Goal: Information Seeking & Learning: Learn about a topic

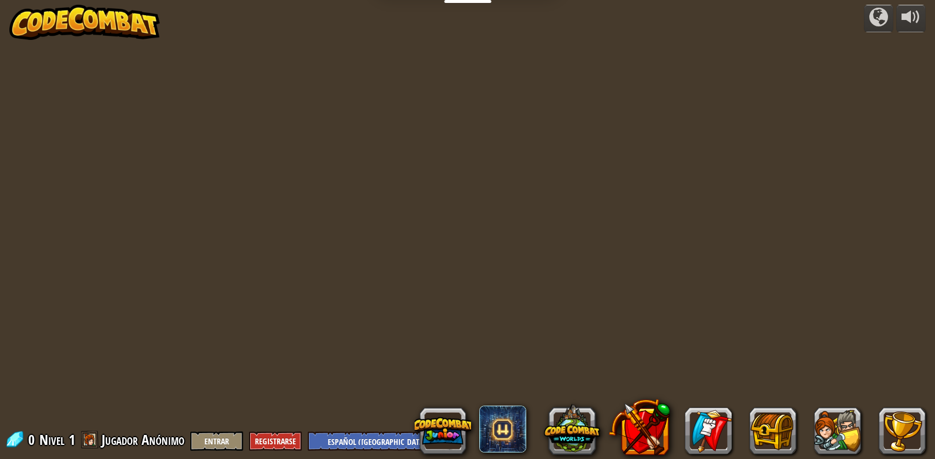
select select "es-419"
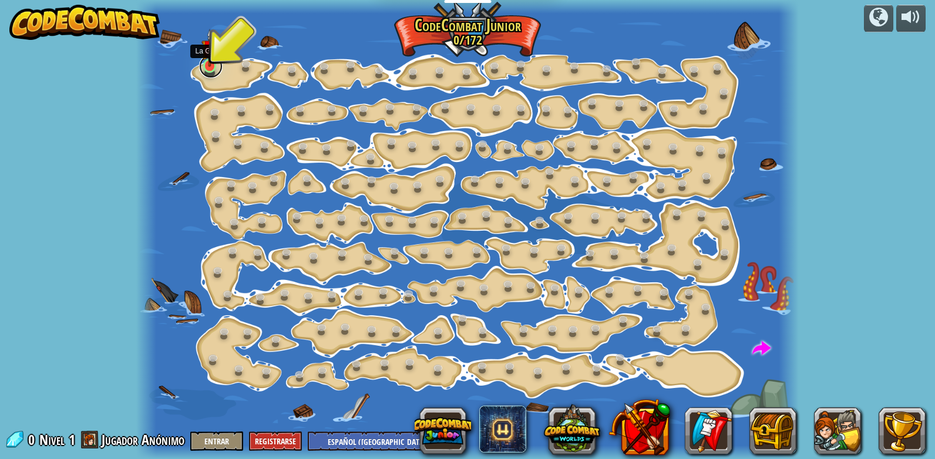
click at [218, 67] on link at bounding box center [210, 66] width 23 height 23
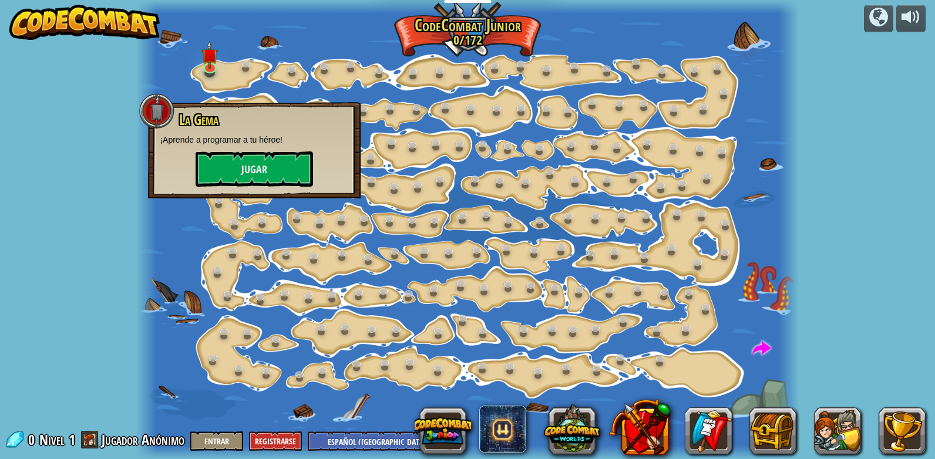
click at [390, 160] on div at bounding box center [467, 229] width 662 height 459
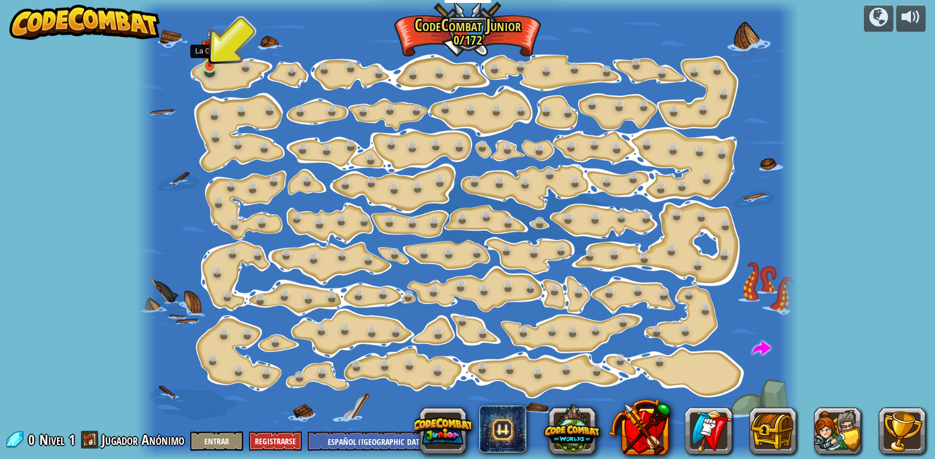
click at [204, 48] on img at bounding box center [209, 48] width 16 height 38
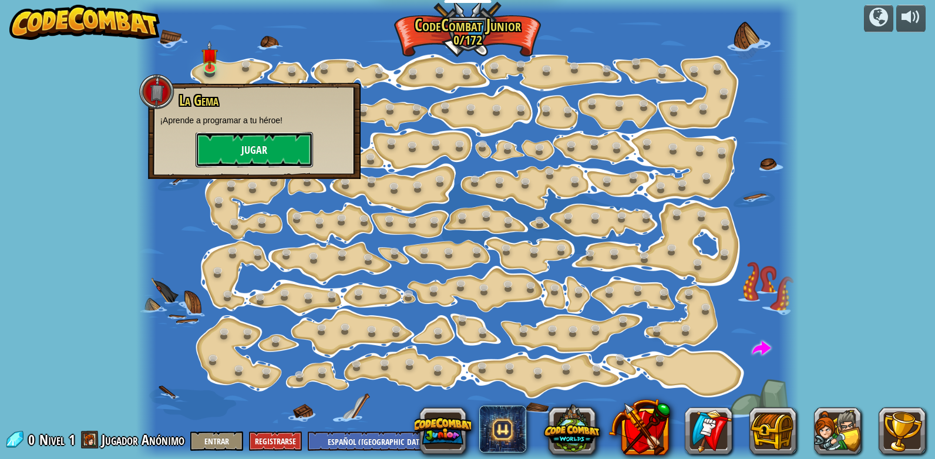
click at [264, 149] on button "Jugar" at bounding box center [254, 149] width 117 height 35
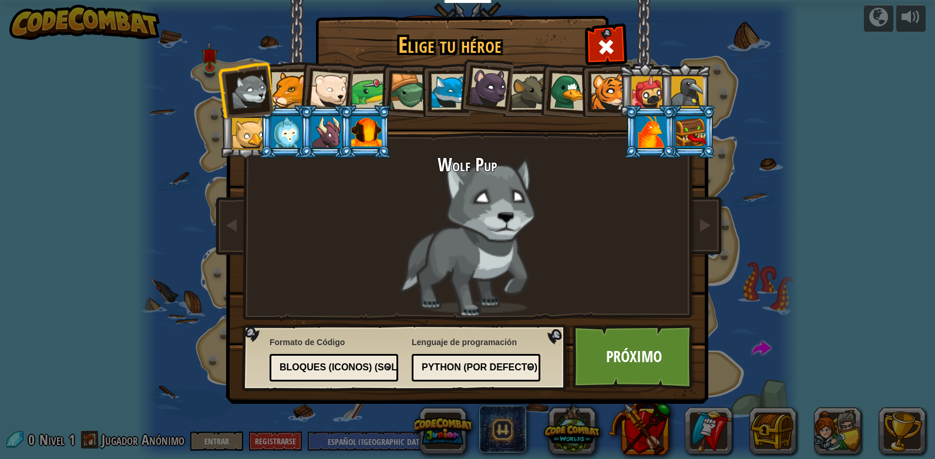
click at [663, 122] on div at bounding box center [651, 132] width 31 height 32
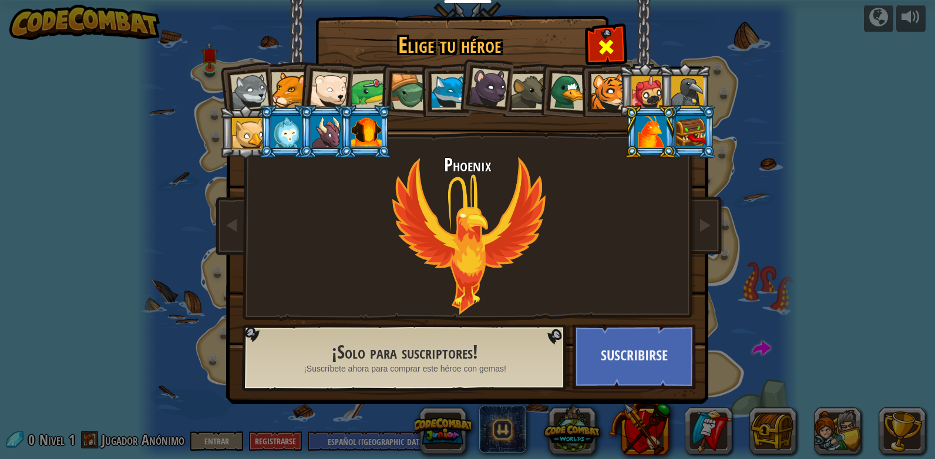
click at [617, 42] on div at bounding box center [605, 45] width 37 height 37
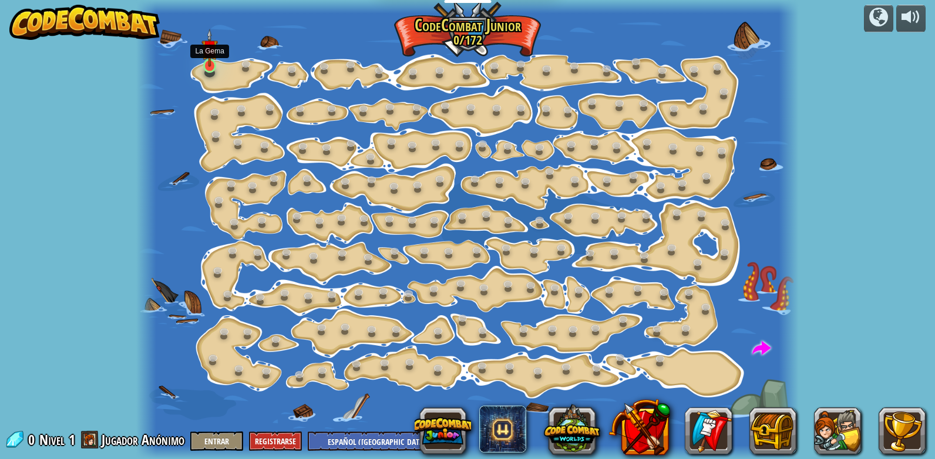
click at [215, 66] on img at bounding box center [209, 48] width 16 height 38
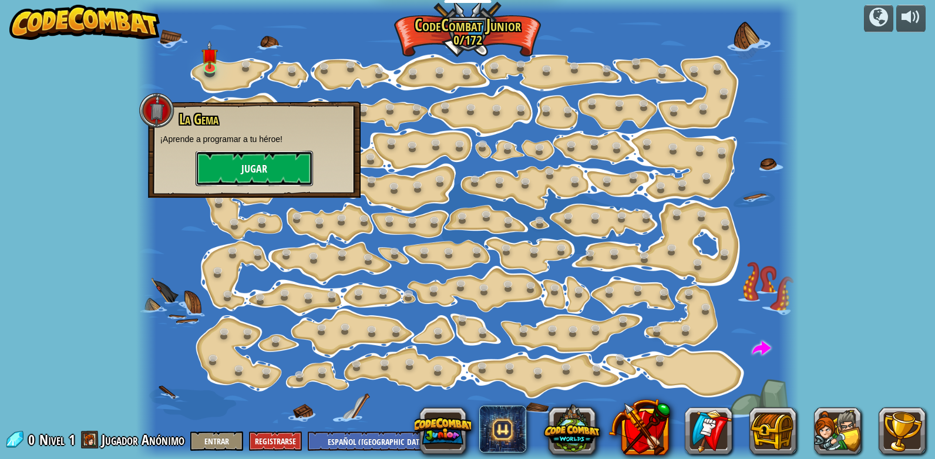
click at [261, 159] on button "Jugar" at bounding box center [254, 168] width 117 height 35
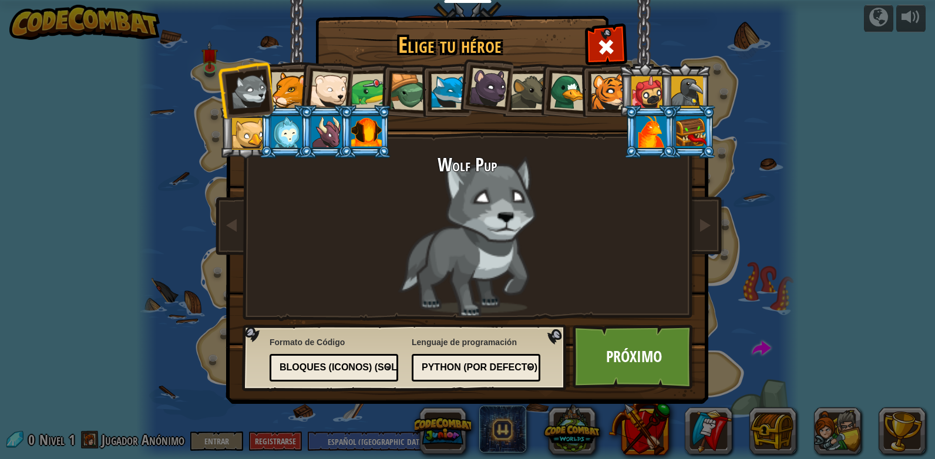
click at [639, 127] on div at bounding box center [651, 132] width 31 height 32
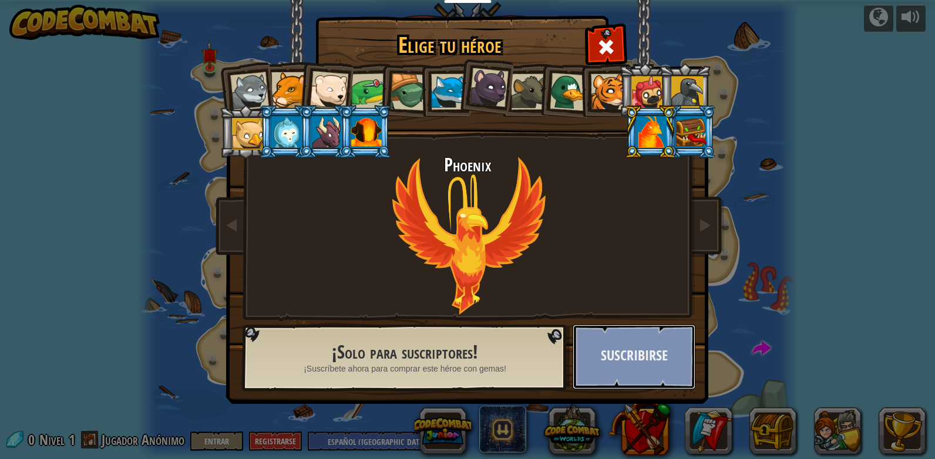
click at [683, 368] on button "Suscribirse" at bounding box center [633, 357] width 123 height 65
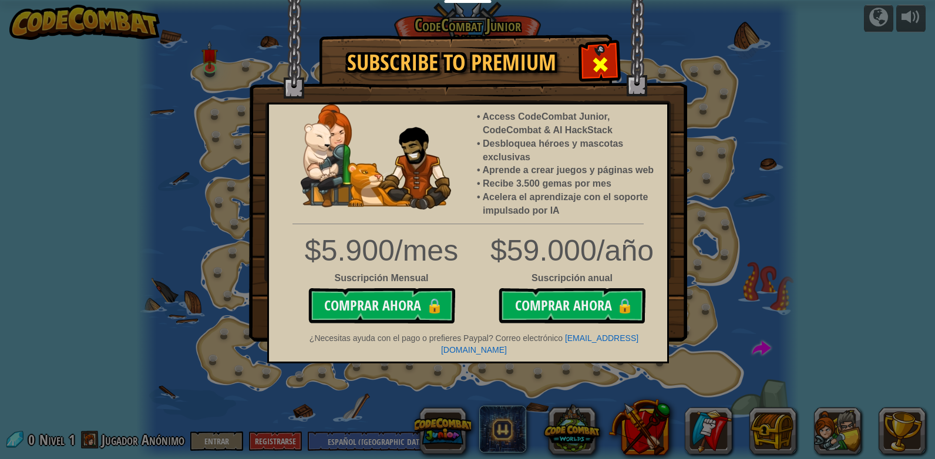
click at [613, 49] on div at bounding box center [599, 63] width 37 height 37
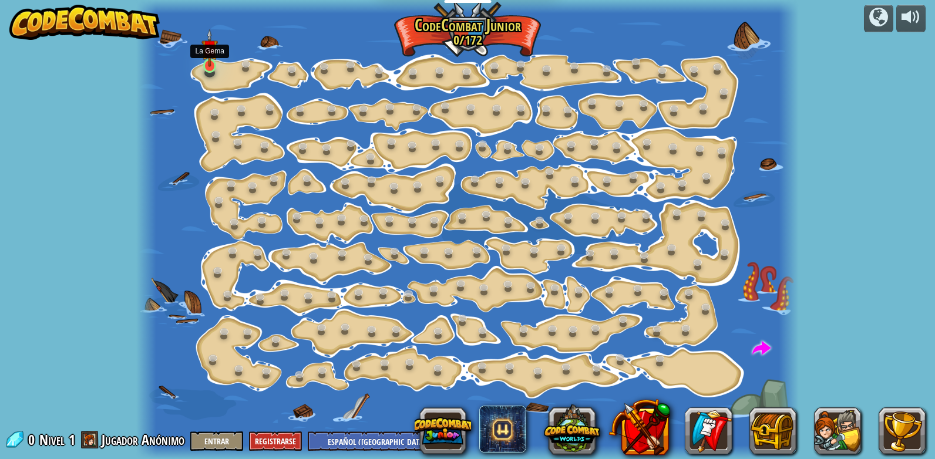
click at [210, 65] on img at bounding box center [209, 48] width 16 height 38
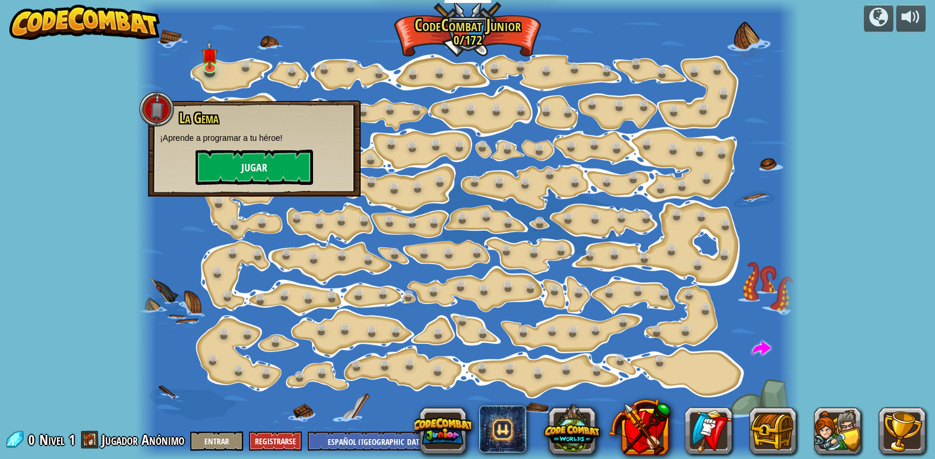
drag, startPoint x: 255, startPoint y: 141, endPoint x: 254, endPoint y: 150, distance: 8.9
click at [254, 150] on div "La Gema ¡Aprende a programar a tu héroe! [GEOGRAPHIC_DATA]" at bounding box center [254, 147] width 189 height 75
click at [254, 151] on button "Jugar" at bounding box center [254, 167] width 117 height 35
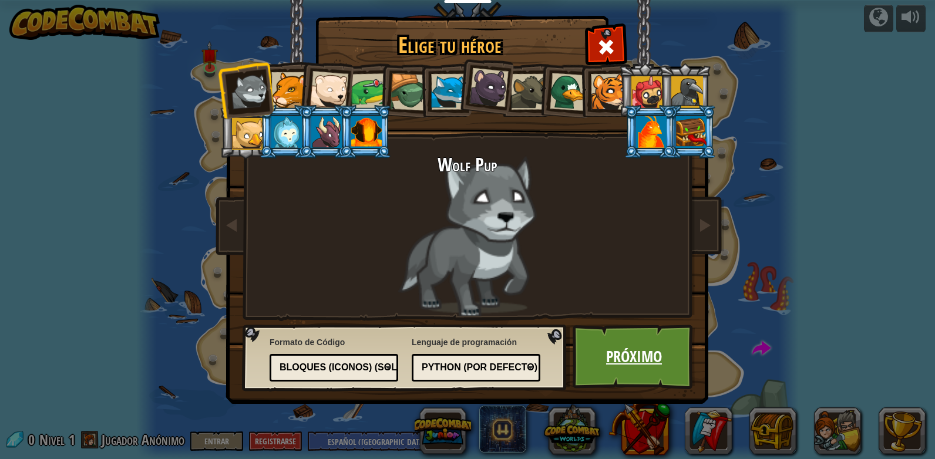
click at [601, 373] on link "Próximo" at bounding box center [633, 357] width 123 height 65
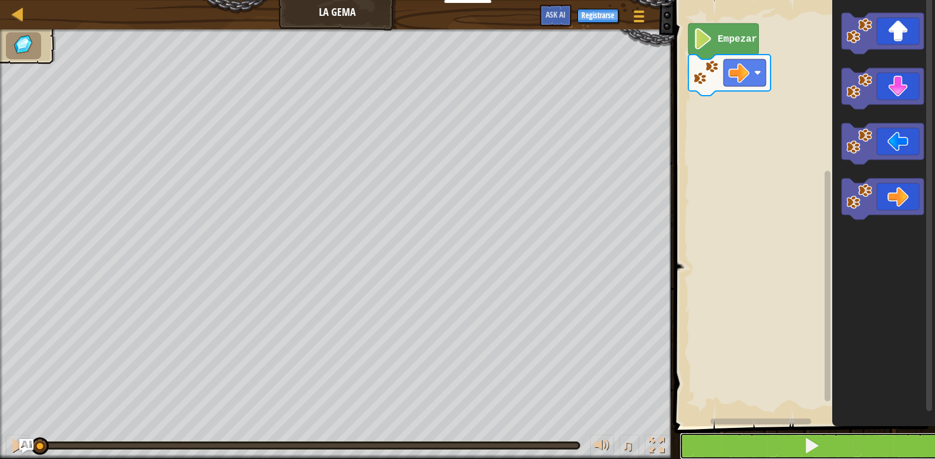
click at [815, 444] on span at bounding box center [811, 445] width 16 height 16
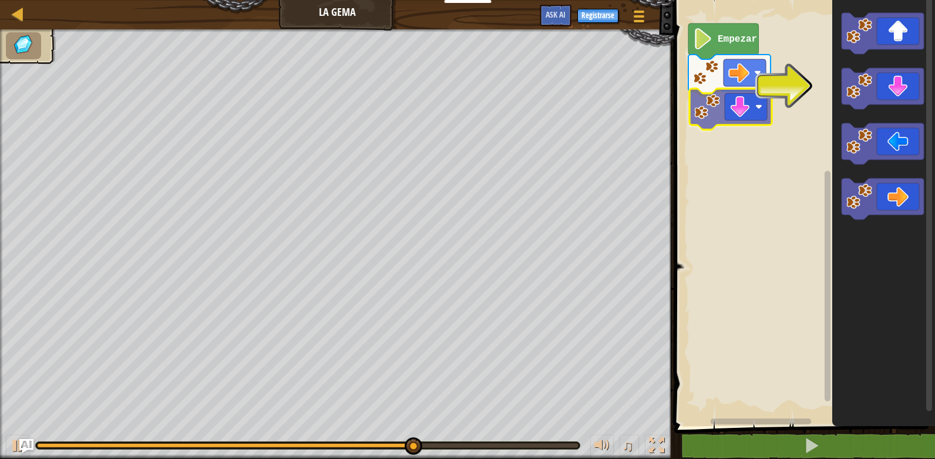
click at [743, 113] on div "Empezar" at bounding box center [802, 210] width 264 height 432
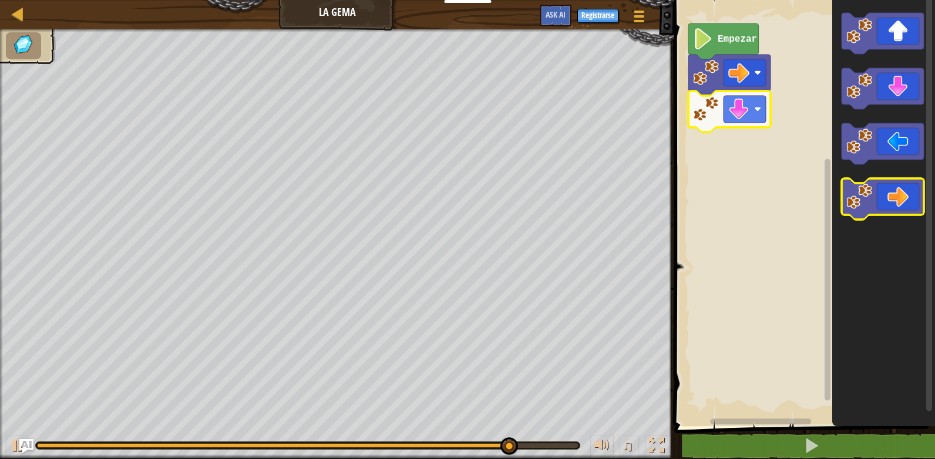
click at [887, 199] on icon "Espacio de trabajo de Blockly" at bounding box center [882, 198] width 82 height 41
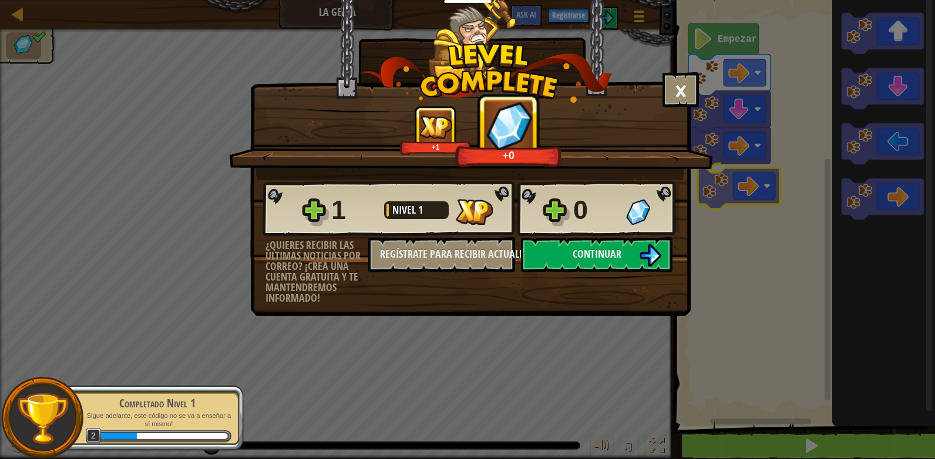
click at [737, 1] on body "Docentes Crear Cuenta Gratis Soluciones para Escuelas y [GEOGRAPHIC_DATA] previ…" at bounding box center [467, 0] width 935 height 1
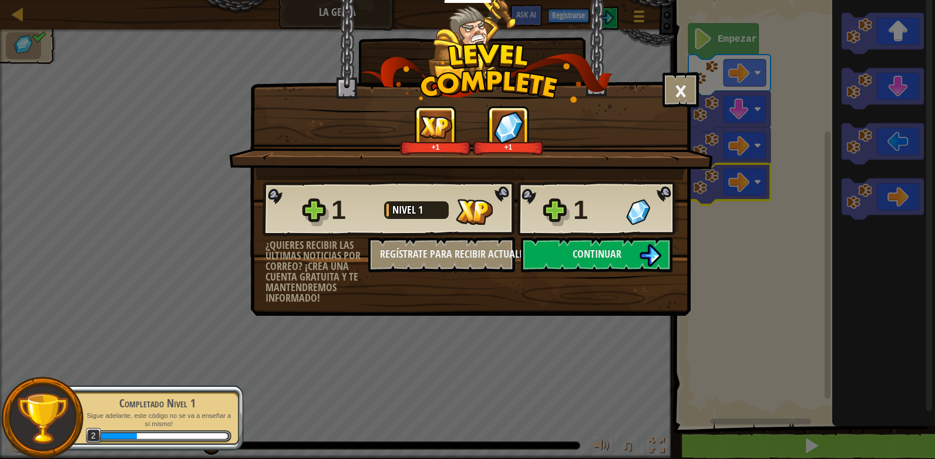
click at [737, 191] on div "× ¿Cómo de divertido estuvo este nivel? +1 +1 Reticulating Splines... 1 Nivel 1…" at bounding box center [467, 229] width 935 height 459
click at [577, 244] on button "Continuar" at bounding box center [596, 254] width 151 height 35
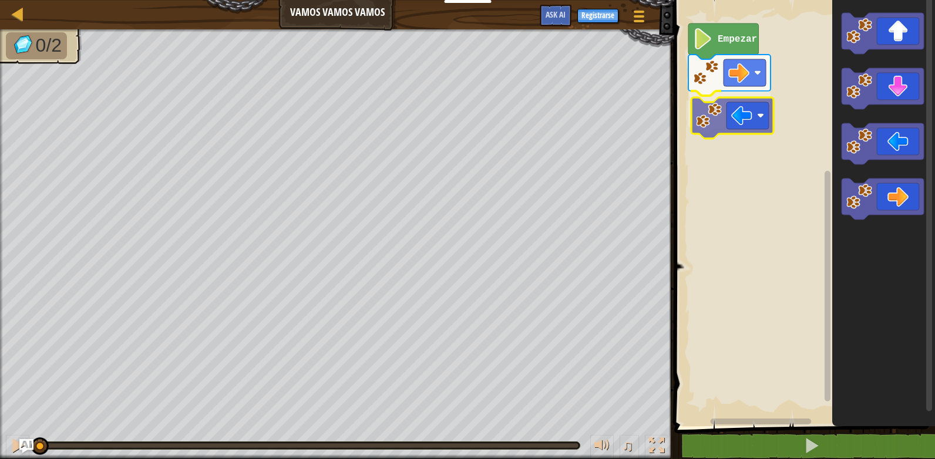
click at [744, 113] on div "Empezar" at bounding box center [802, 210] width 264 height 432
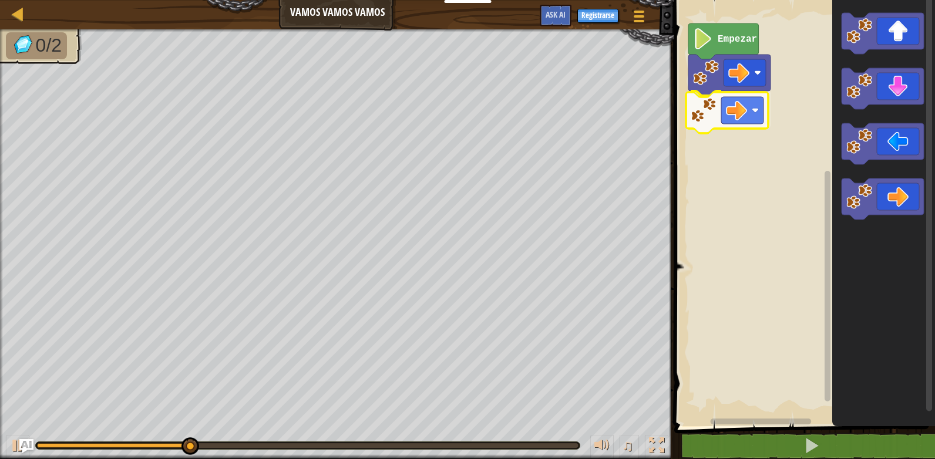
click at [745, 105] on div "Empezar" at bounding box center [802, 210] width 264 height 432
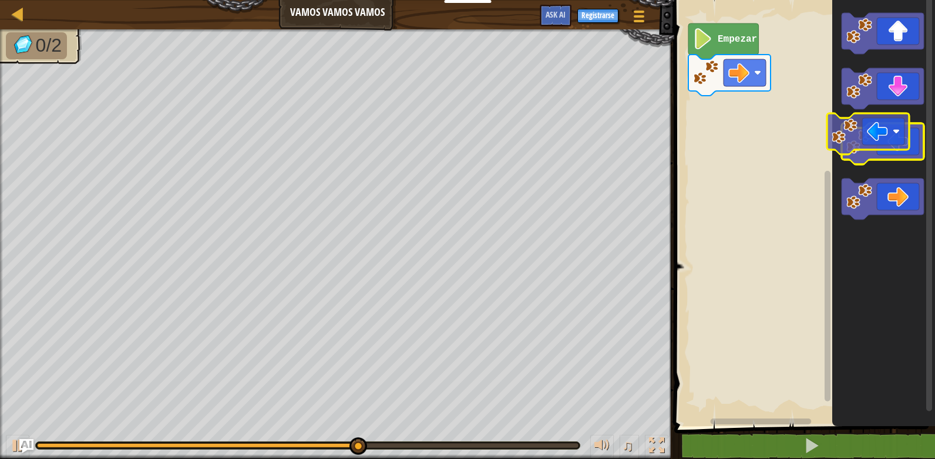
click at [871, 141] on g "Espacio de trabajo de Blockly" at bounding box center [882, 143] width 82 height 41
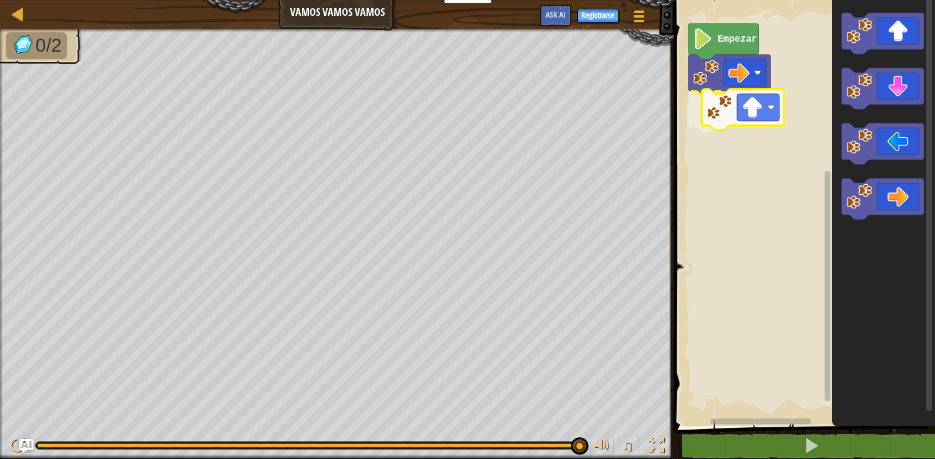
click at [728, 109] on div "Empezar" at bounding box center [802, 210] width 264 height 432
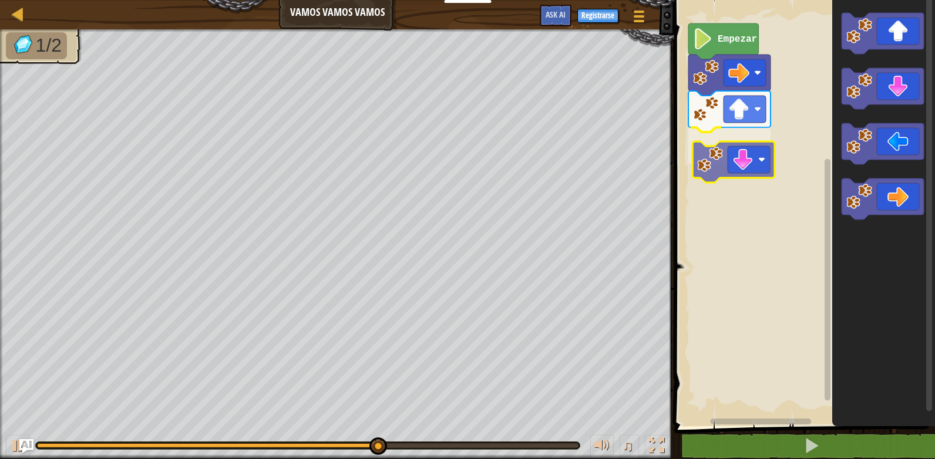
click at [742, 164] on div "Empezar" at bounding box center [802, 210] width 264 height 432
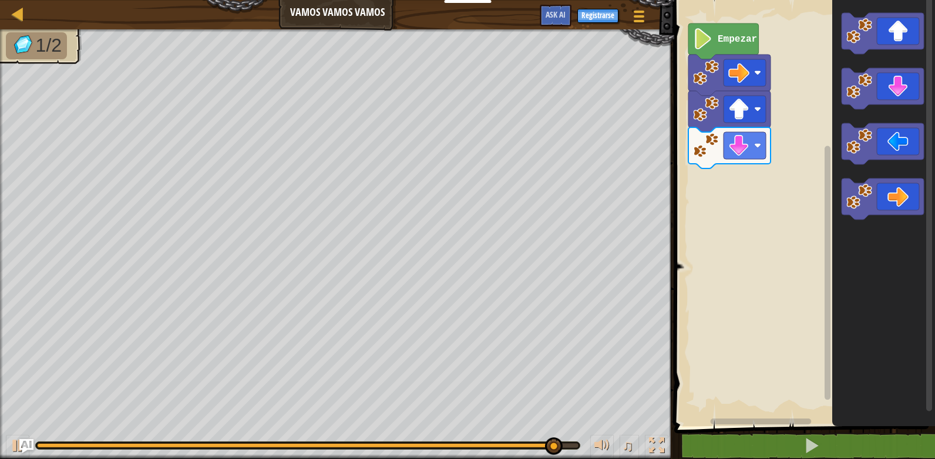
click at [803, 83] on div "Empezar" at bounding box center [802, 210] width 264 height 432
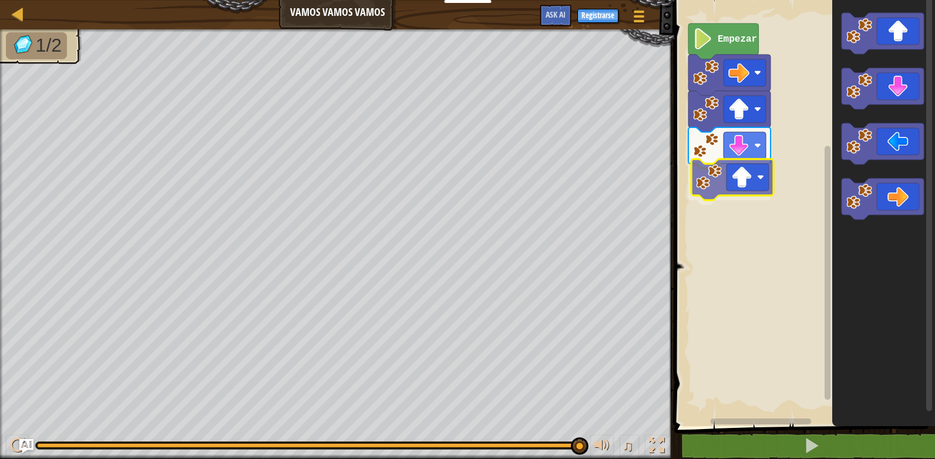
click at [728, 172] on div "Empezar" at bounding box center [802, 210] width 264 height 432
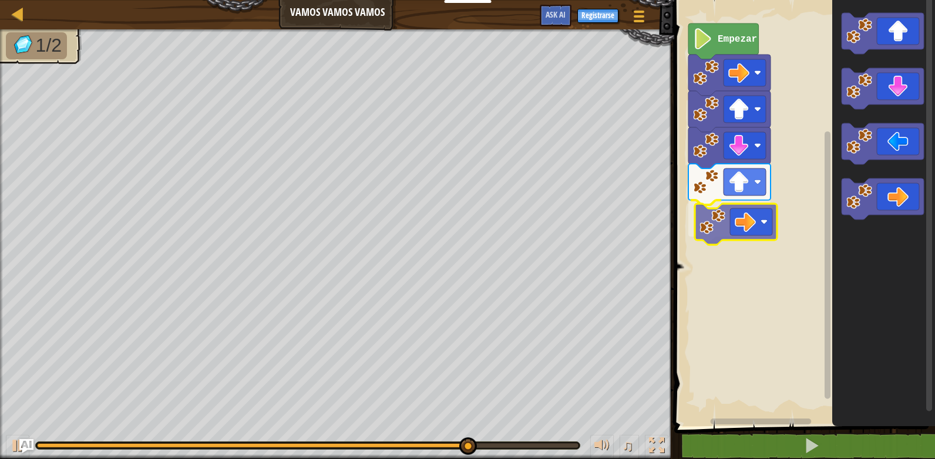
click at [727, 231] on div "Empezar" at bounding box center [802, 210] width 264 height 432
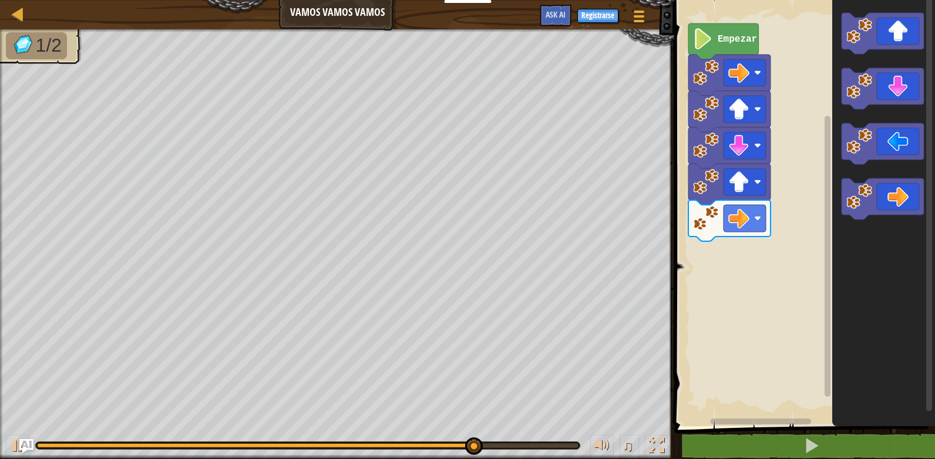
click at [718, 242] on div "Empezar" at bounding box center [802, 210] width 264 height 432
click at [847, 221] on icon "Espacio de trabajo de Blockly" at bounding box center [883, 210] width 103 height 432
click at [855, 208] on image "Espacio de trabajo de Blockly" at bounding box center [859, 197] width 26 height 26
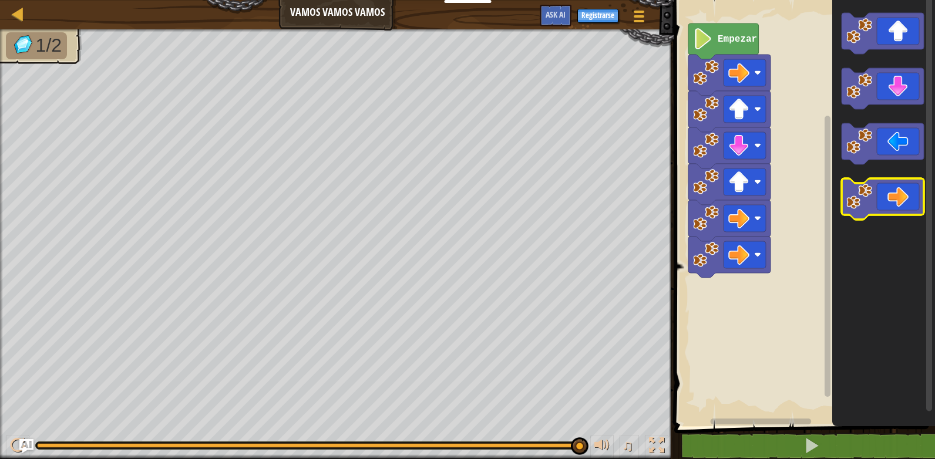
click at [855, 208] on image "Espacio de trabajo de Blockly" at bounding box center [859, 197] width 26 height 26
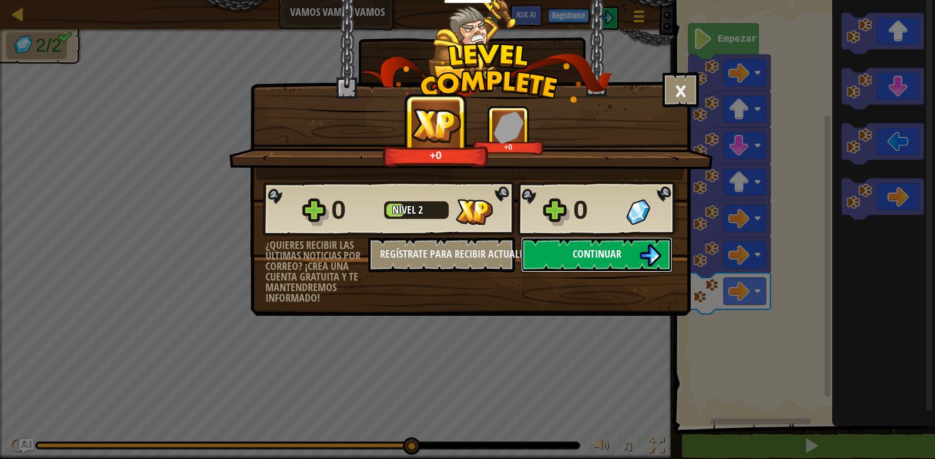
click at [614, 255] on span "Continuar" at bounding box center [596, 254] width 49 height 15
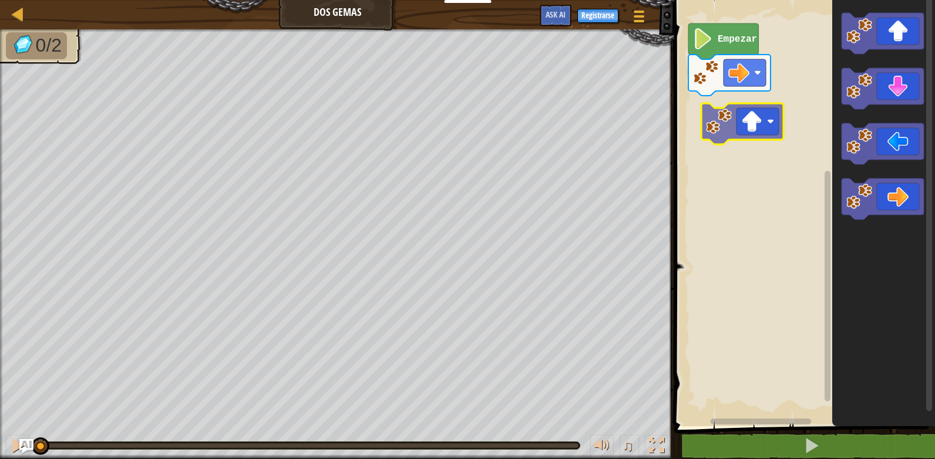
click at [764, 140] on div "Empezar" at bounding box center [802, 210] width 264 height 432
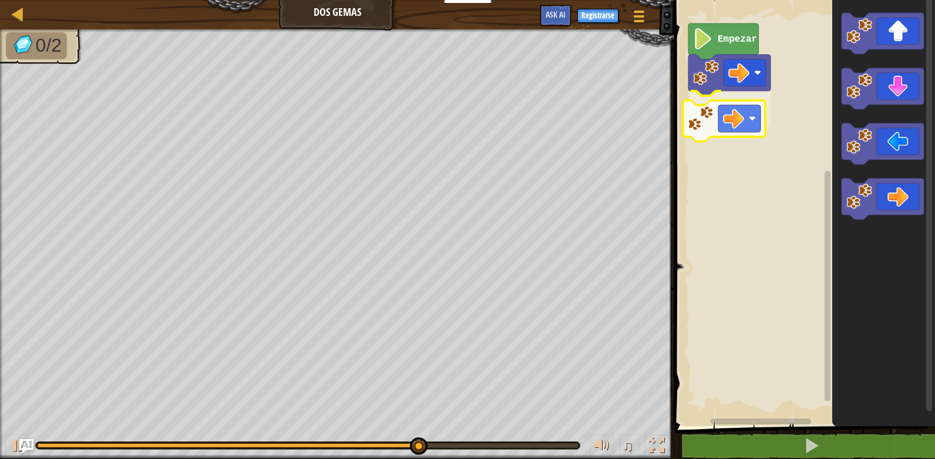
click at [730, 113] on div "Empezar" at bounding box center [802, 210] width 264 height 432
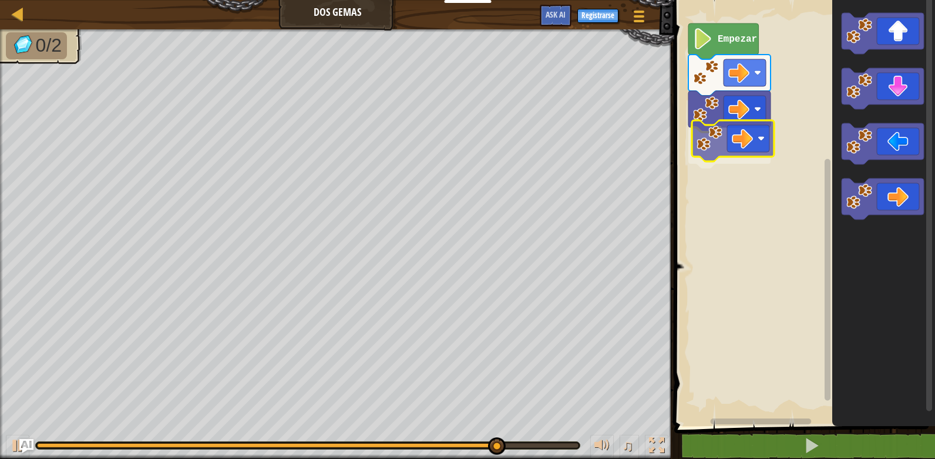
click at [741, 134] on div "Empezar" at bounding box center [802, 210] width 264 height 432
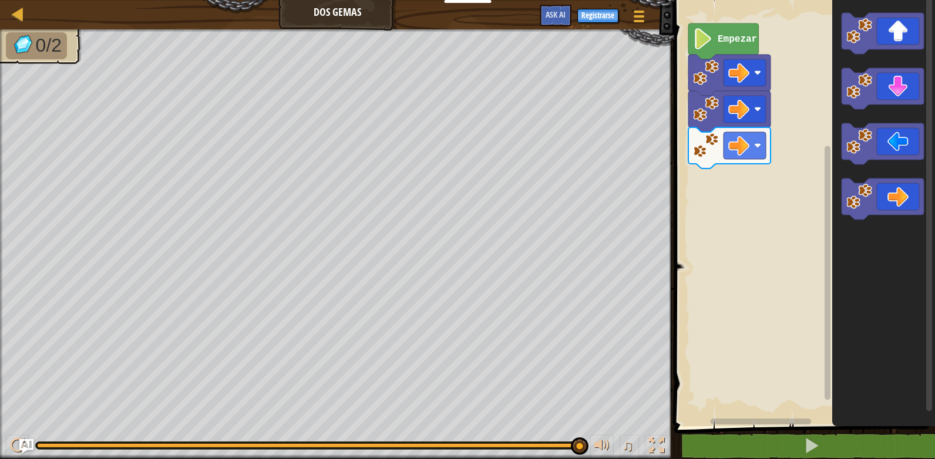
click at [728, 176] on div "Empezar" at bounding box center [802, 210] width 264 height 432
click at [755, 194] on div "Empezar" at bounding box center [802, 210] width 264 height 432
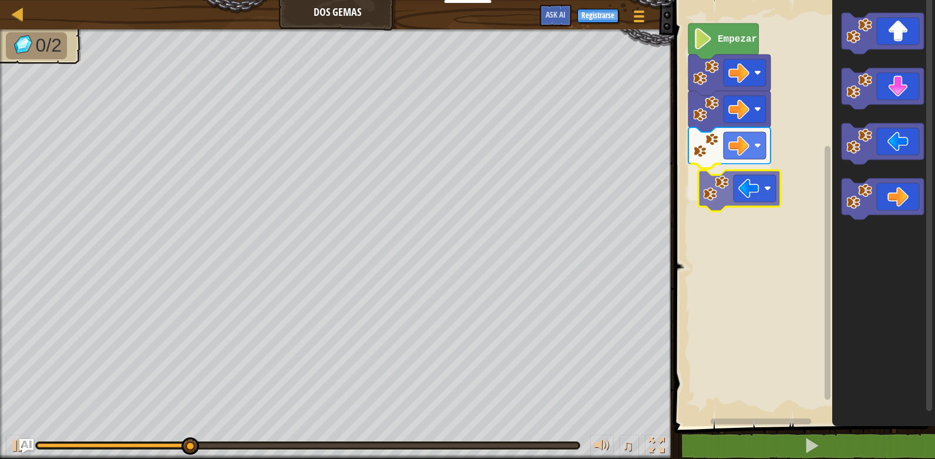
click at [750, 195] on div "Empezar" at bounding box center [802, 210] width 264 height 432
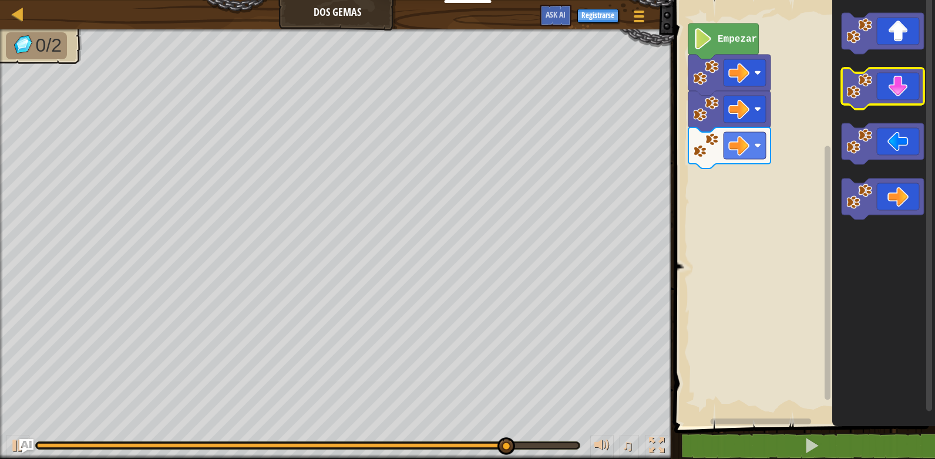
click at [872, 82] on icon "Espacio de trabajo de Blockly" at bounding box center [882, 88] width 82 height 41
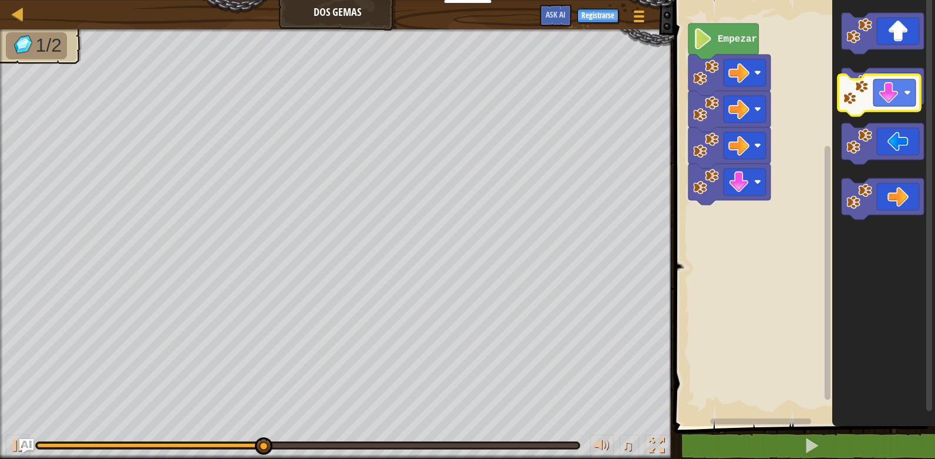
click at [869, 88] on g "Espacio de trabajo de Blockly" at bounding box center [882, 88] width 82 height 41
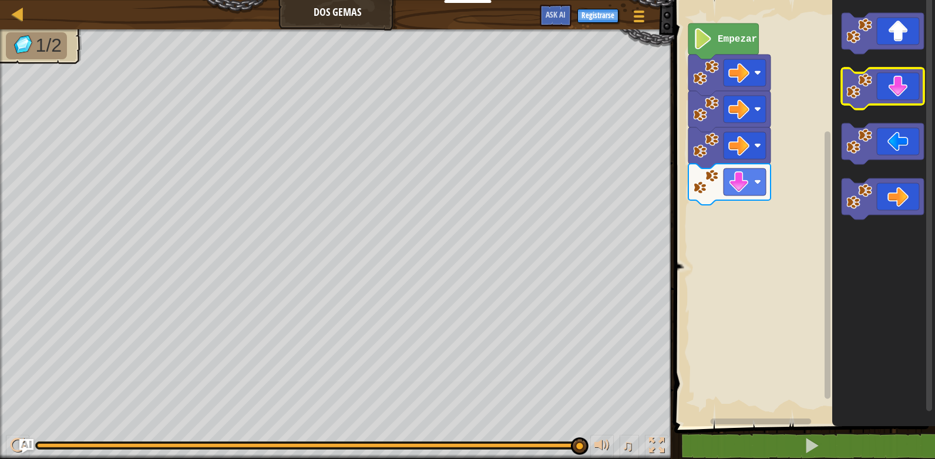
click at [878, 76] on icon "Espacio de trabajo de Blockly" at bounding box center [882, 88] width 82 height 41
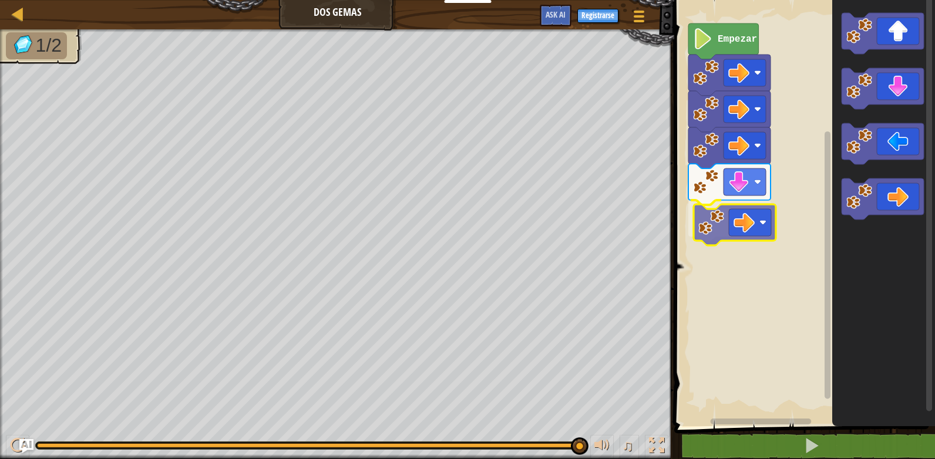
click at [714, 217] on div "Empezar" at bounding box center [802, 210] width 264 height 432
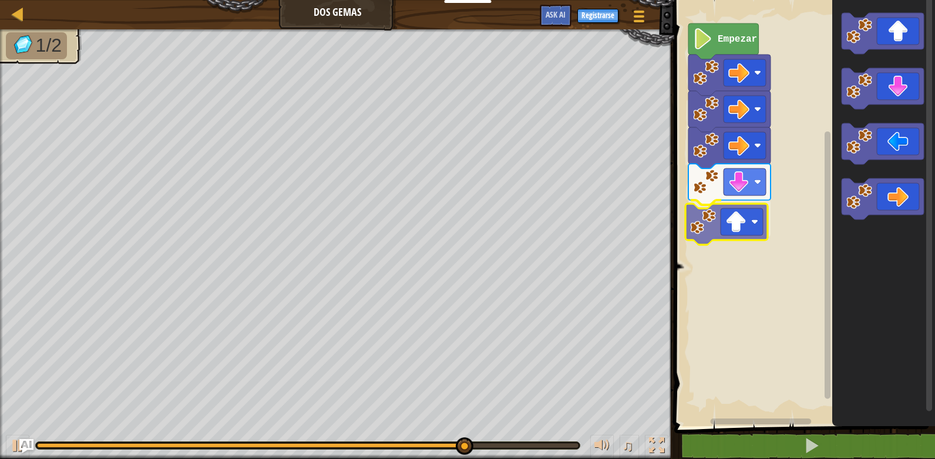
click at [715, 229] on div "Empezar" at bounding box center [802, 210] width 264 height 432
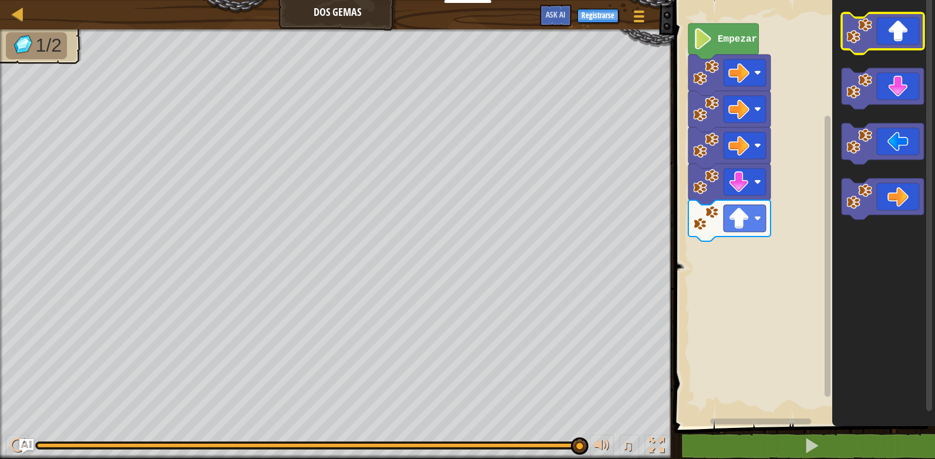
click at [891, 33] on icon "Espacio de trabajo de Blockly" at bounding box center [882, 33] width 82 height 41
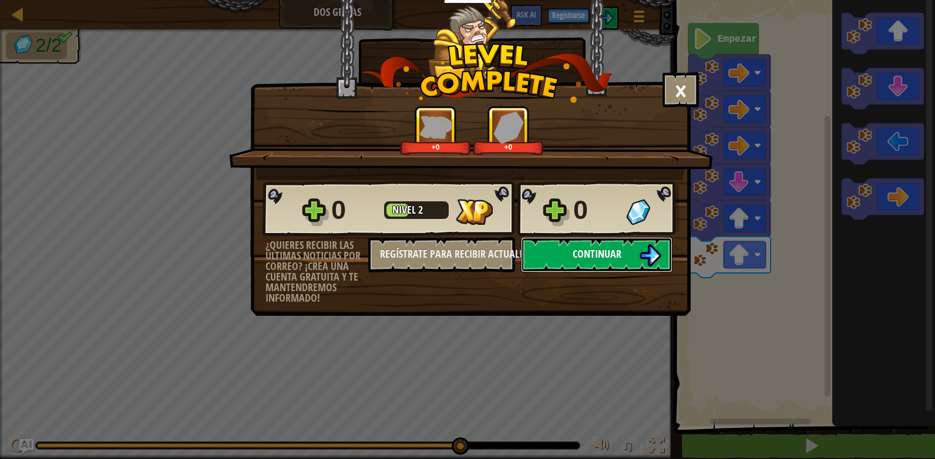
click at [622, 257] on button "Continuar" at bounding box center [596, 254] width 151 height 35
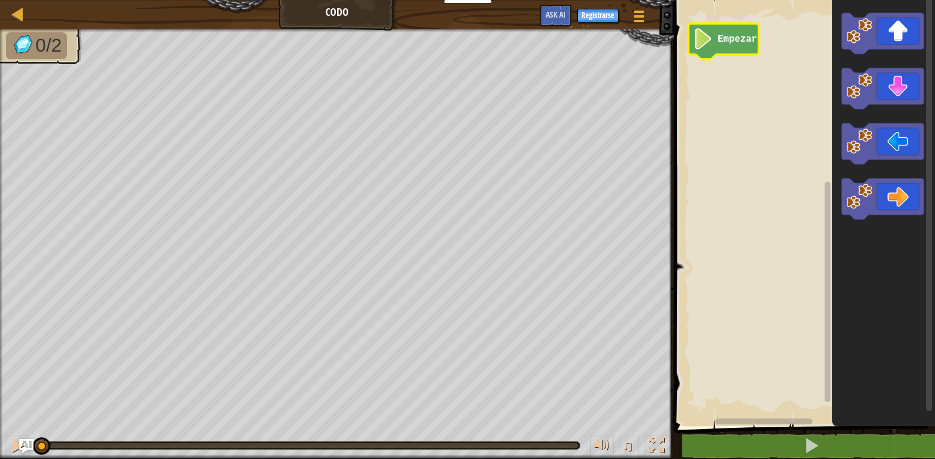
click at [723, 48] on icon "Espacio de trabajo de Blockly" at bounding box center [723, 41] width 70 height 36
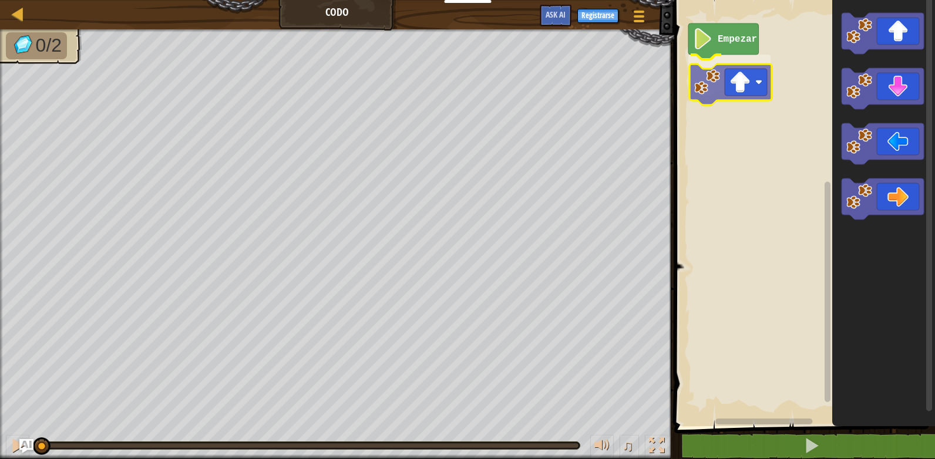
click at [746, 80] on div "Empezar" at bounding box center [802, 210] width 264 height 432
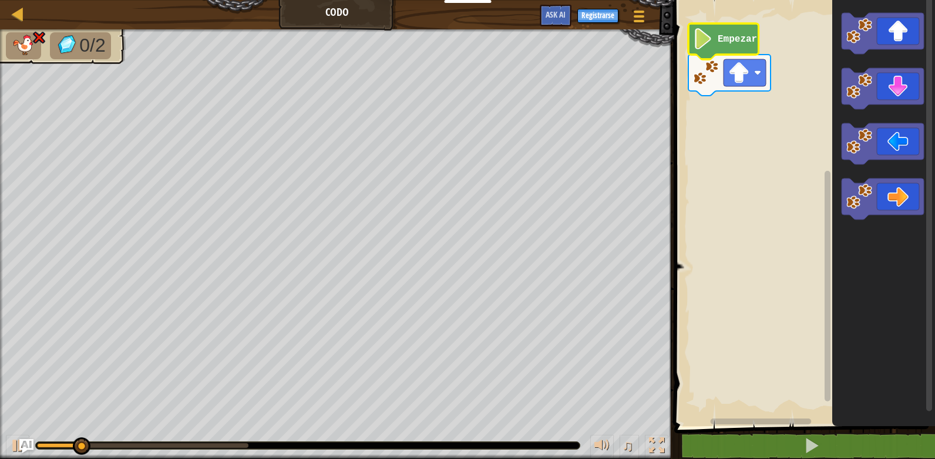
click at [748, 41] on text "Empezar" at bounding box center [736, 39] width 39 height 11
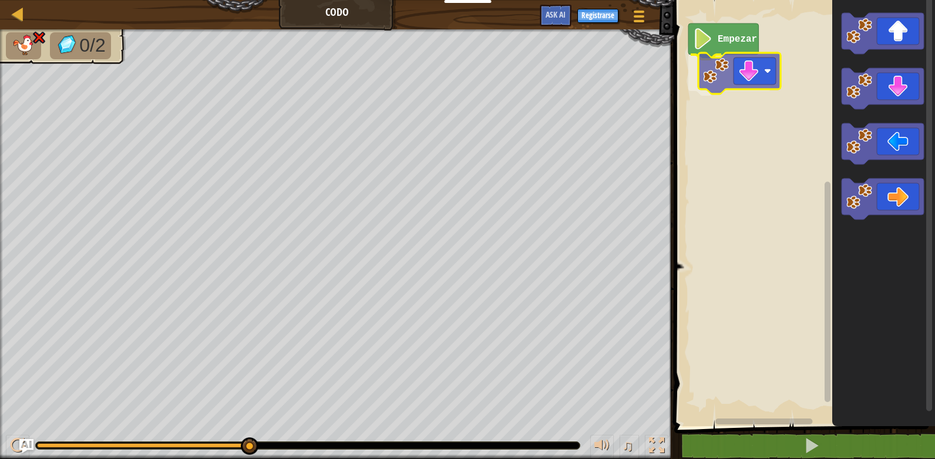
click at [740, 90] on div "Empezar" at bounding box center [802, 210] width 264 height 432
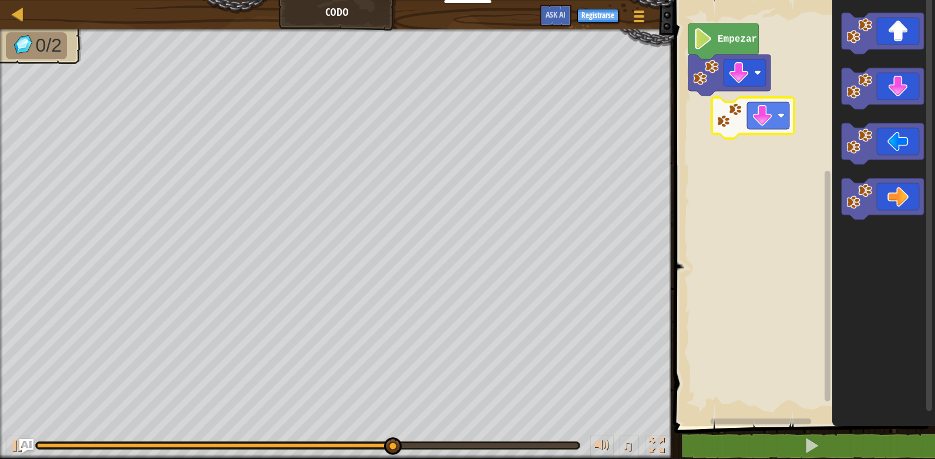
click at [775, 100] on div "Empezar" at bounding box center [802, 210] width 264 height 432
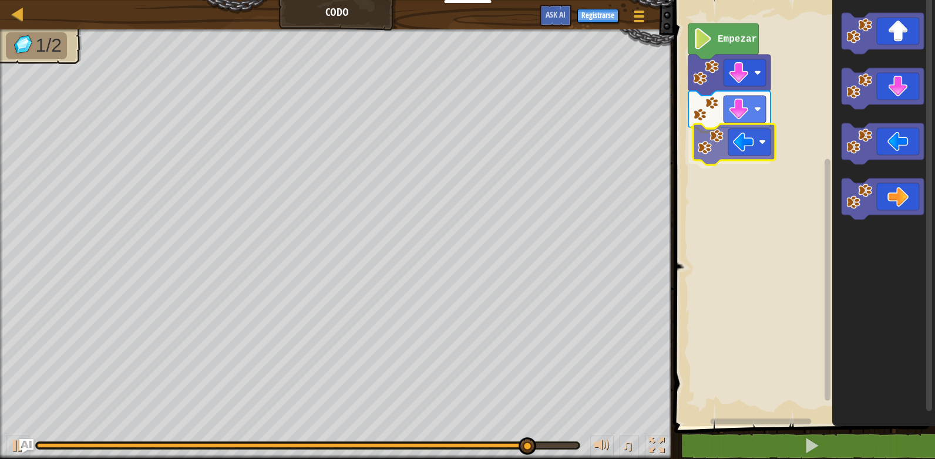
click at [731, 146] on div "Empezar" at bounding box center [802, 210] width 264 height 432
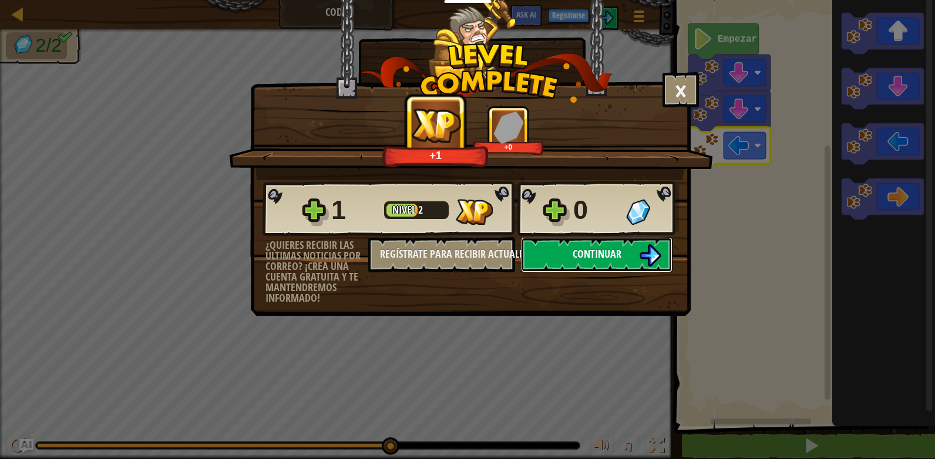
click at [585, 260] on span "Continuar" at bounding box center [596, 254] width 49 height 15
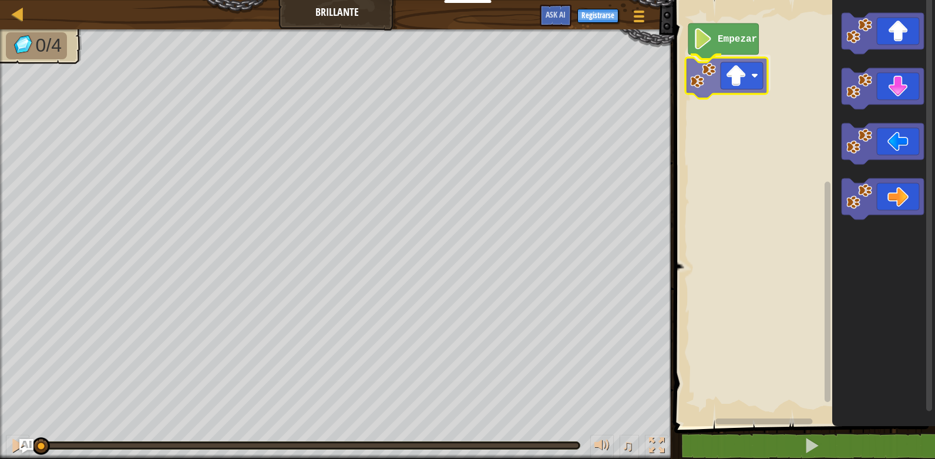
click at [705, 87] on div "Empezar" at bounding box center [802, 210] width 264 height 432
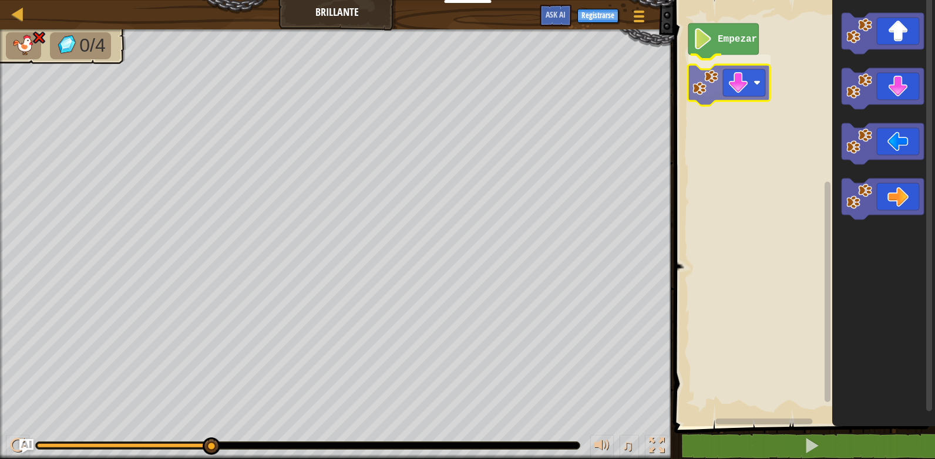
click at [729, 96] on div "Empezar" at bounding box center [802, 210] width 264 height 432
click at [744, 72] on div "Empezar" at bounding box center [802, 210] width 264 height 432
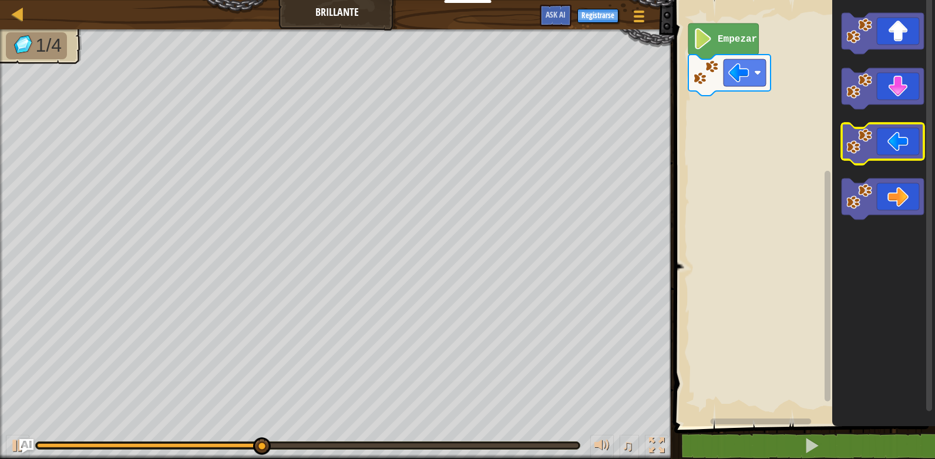
click at [885, 144] on icon "Espacio de trabajo de Blockly" at bounding box center [882, 143] width 82 height 41
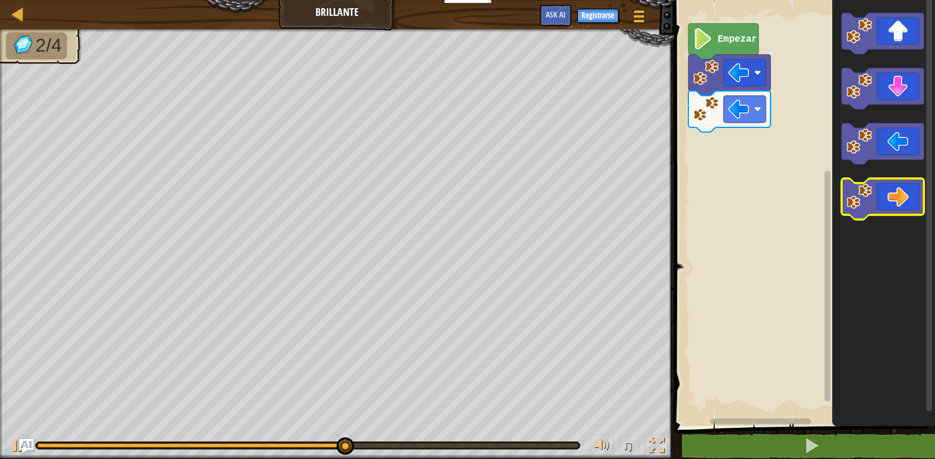
click at [914, 196] on icon "Espacio de trabajo de Blockly" at bounding box center [882, 198] width 82 height 41
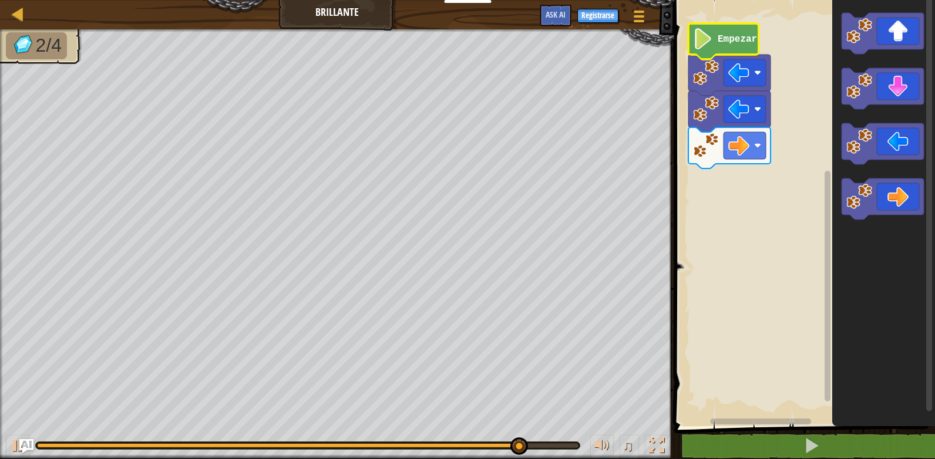
click at [722, 43] on text "Empezar" at bounding box center [736, 39] width 39 height 11
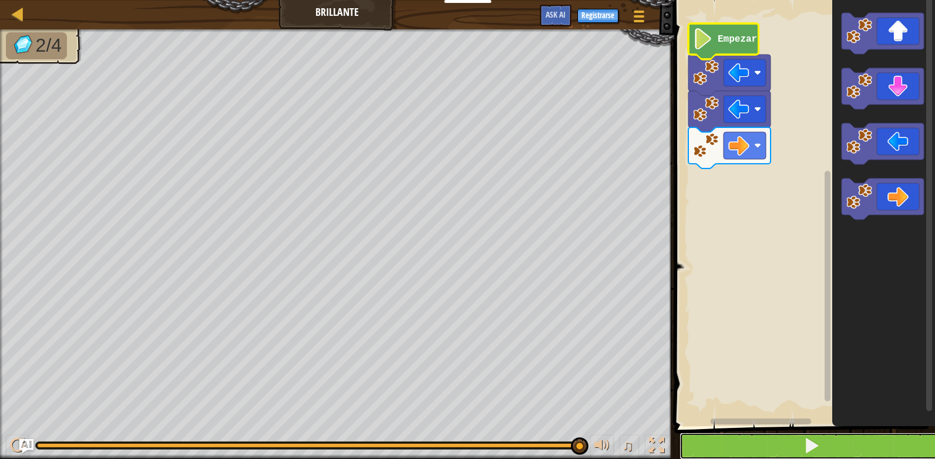
click at [741, 440] on button at bounding box center [811, 446] width 264 height 27
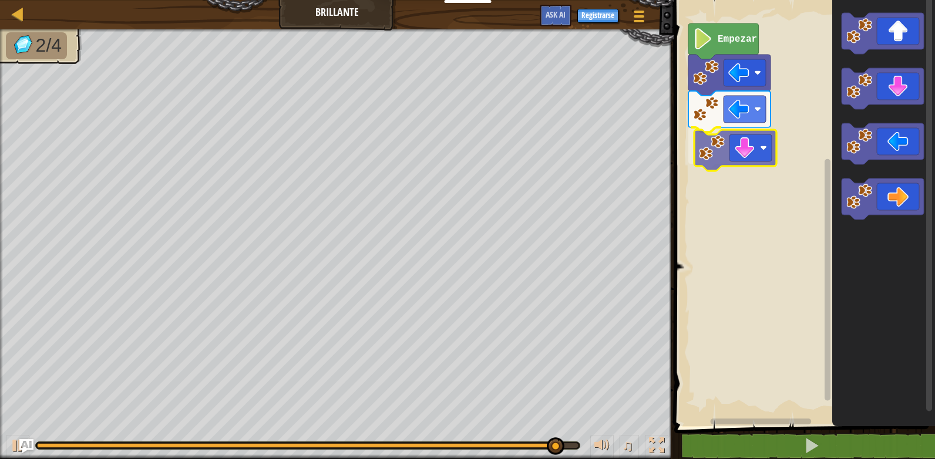
click at [717, 155] on div "Empezar" at bounding box center [802, 210] width 264 height 432
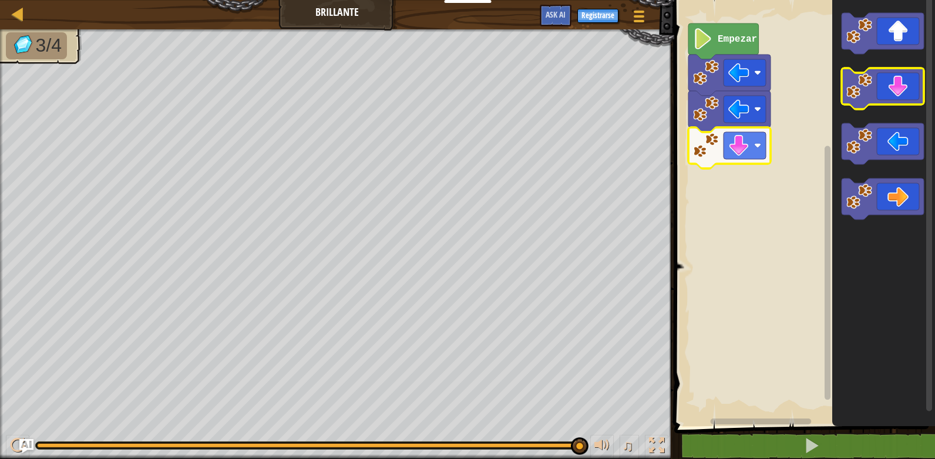
click at [891, 100] on icon "Espacio de trabajo de Blockly" at bounding box center [882, 88] width 82 height 41
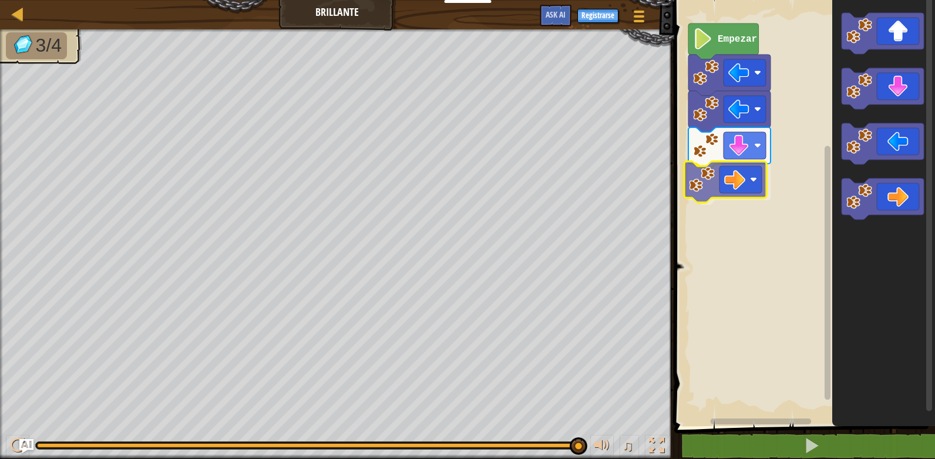
click at [752, 187] on div "Empezar" at bounding box center [802, 210] width 264 height 432
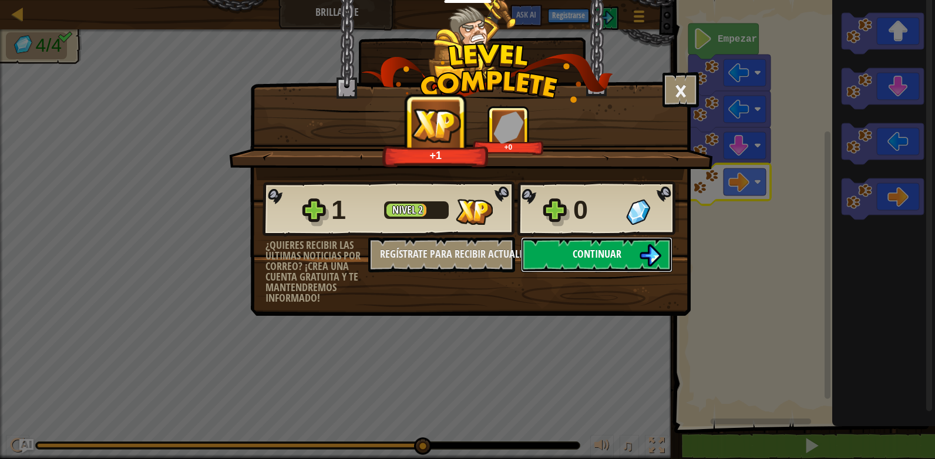
click at [648, 249] on img at bounding box center [650, 255] width 22 height 22
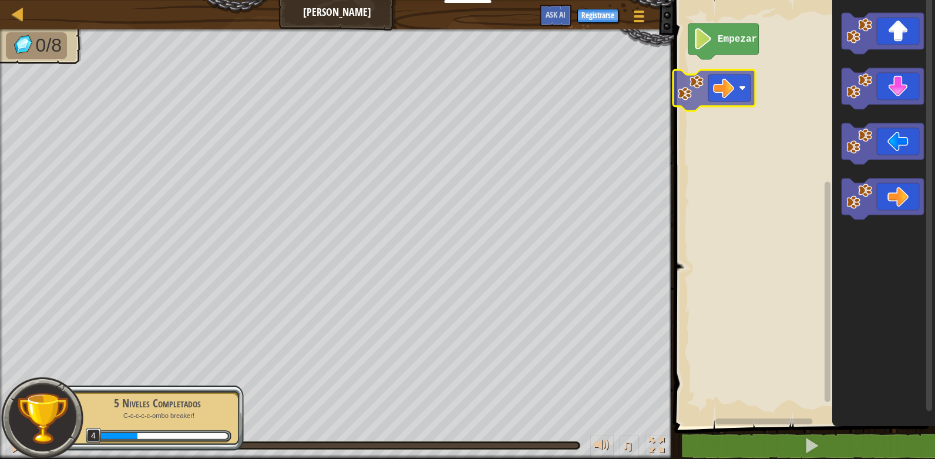
click at [687, 87] on div "Empezar" at bounding box center [802, 210] width 264 height 432
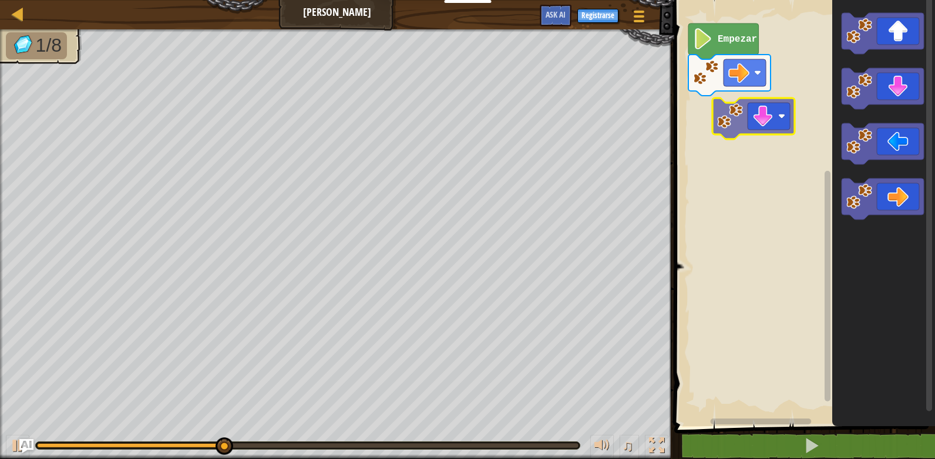
click at [757, 129] on div "Empezar" at bounding box center [802, 210] width 264 height 432
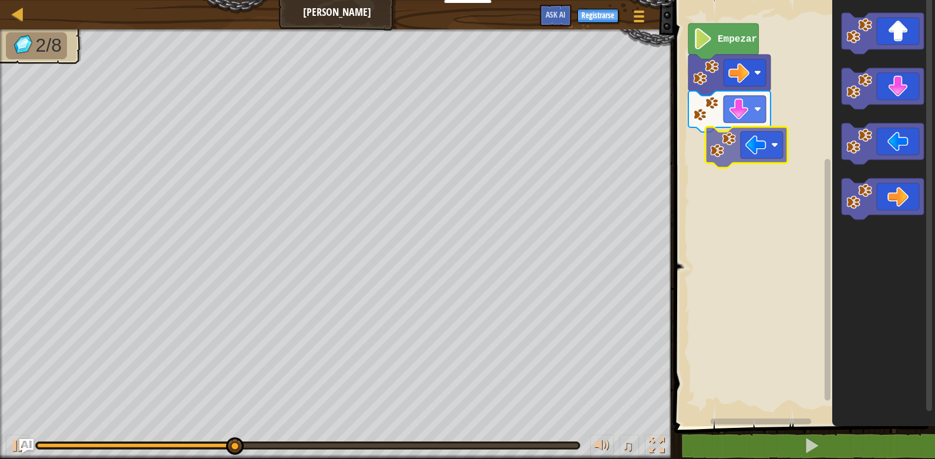
click at [743, 160] on div "Empezar" at bounding box center [802, 210] width 264 height 432
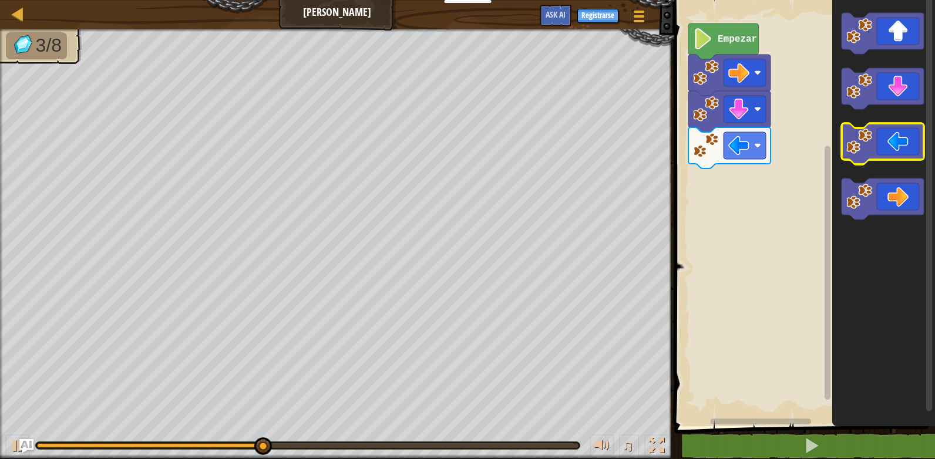
click at [869, 153] on image "Espacio de trabajo de Blockly" at bounding box center [859, 142] width 26 height 26
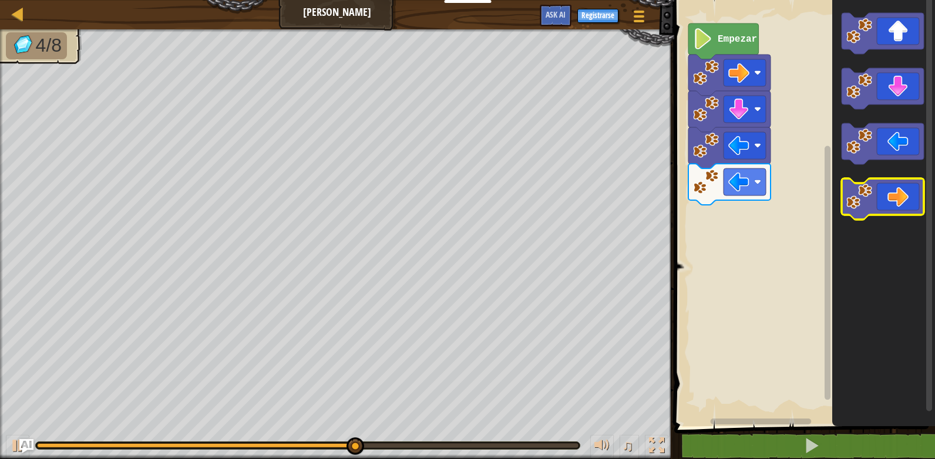
click at [865, 191] on image "Espacio de trabajo de Blockly" at bounding box center [859, 197] width 26 height 26
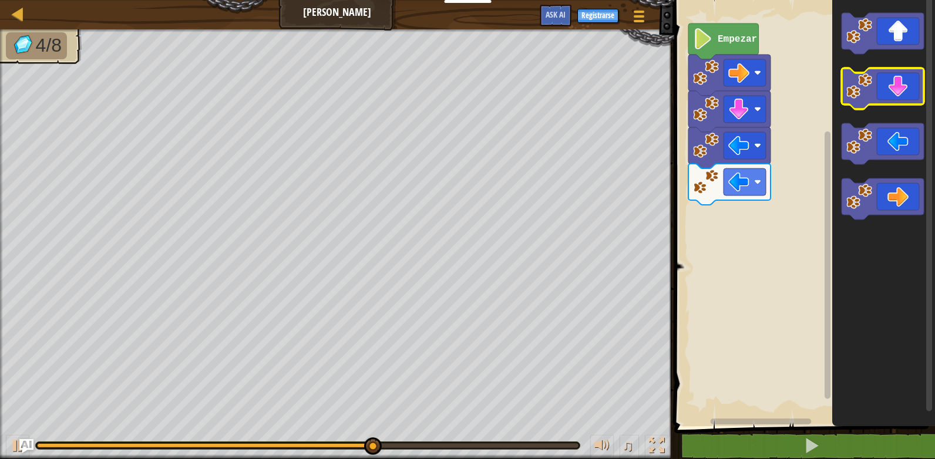
click at [907, 82] on icon "Espacio de trabajo de Blockly" at bounding box center [882, 88] width 82 height 41
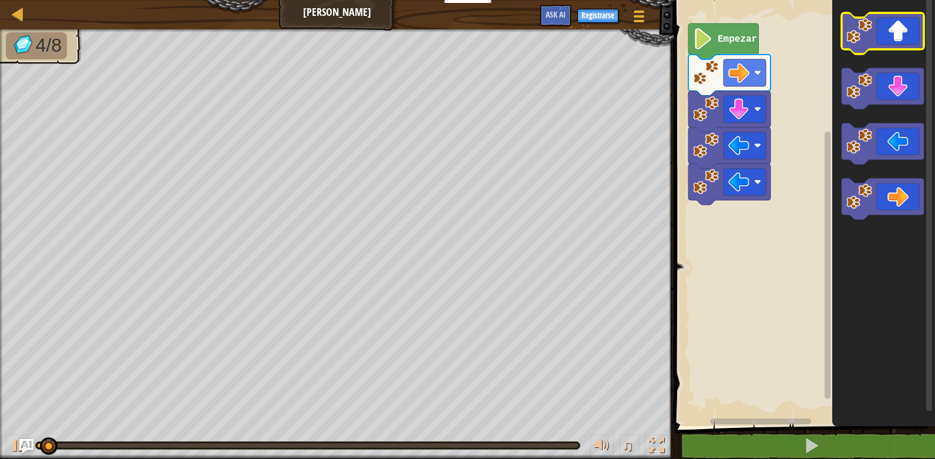
click at [905, 29] on icon "Espacio de trabajo de Blockly" at bounding box center [882, 33] width 82 height 41
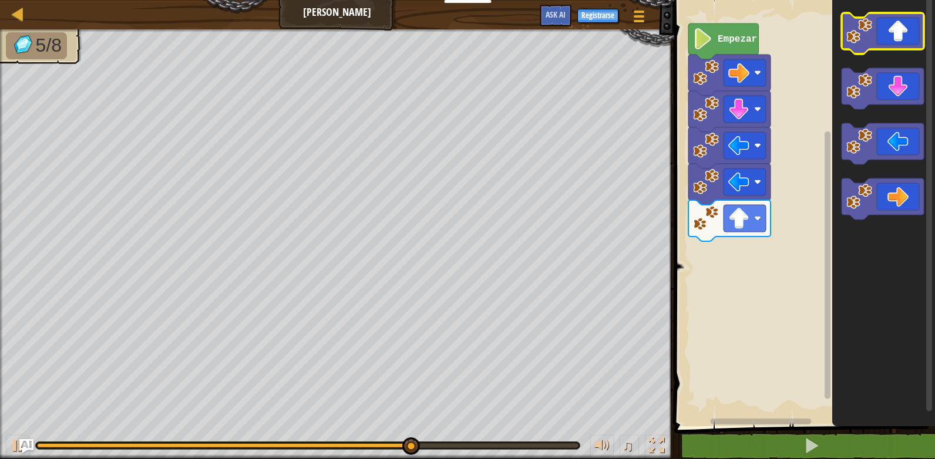
click at [890, 41] on icon "Espacio de trabajo de Blockly" at bounding box center [882, 33] width 82 height 41
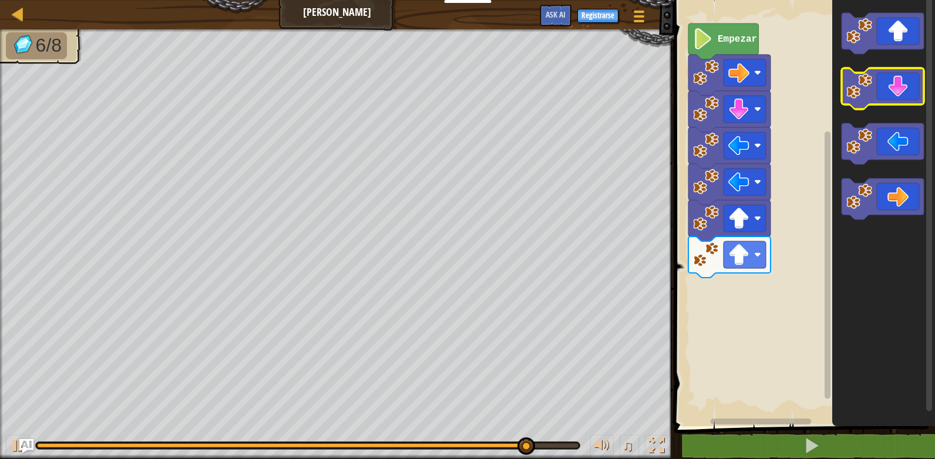
click at [912, 80] on icon "Espacio de trabajo de Blockly" at bounding box center [882, 88] width 82 height 41
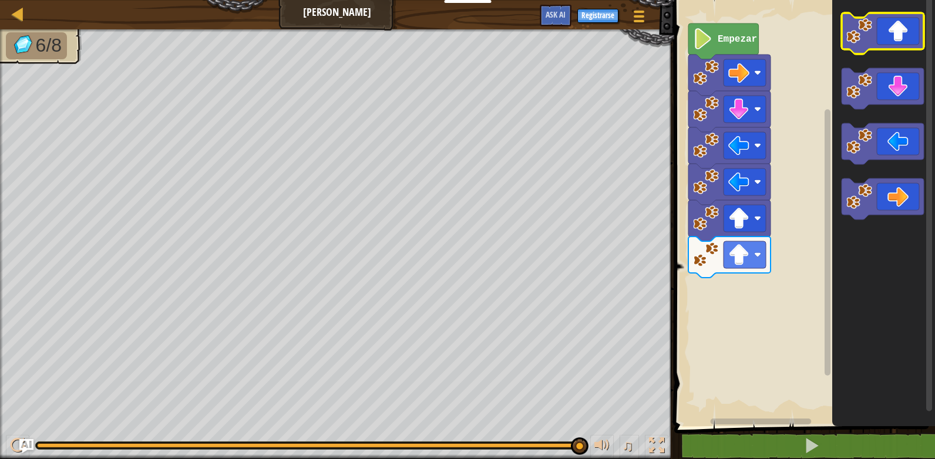
click at [867, 33] on image "Espacio de trabajo de Blockly" at bounding box center [859, 31] width 26 height 26
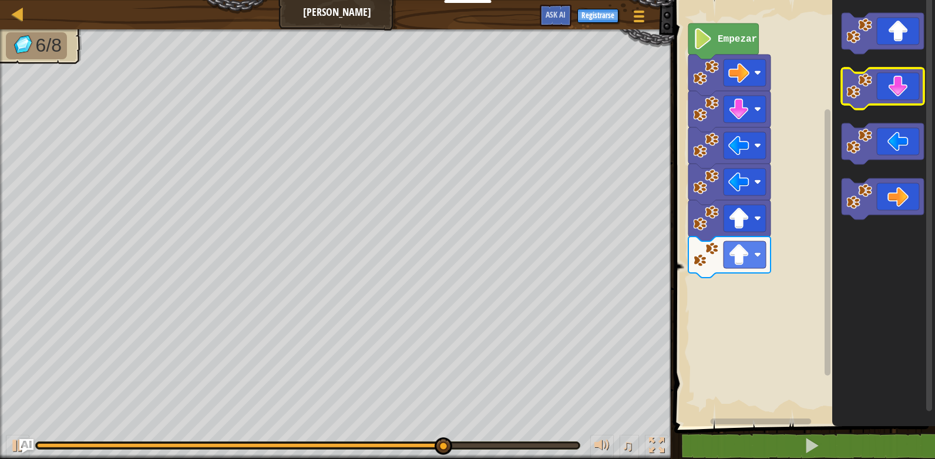
click at [881, 80] on icon "Espacio de trabajo de Blockly" at bounding box center [882, 88] width 82 height 41
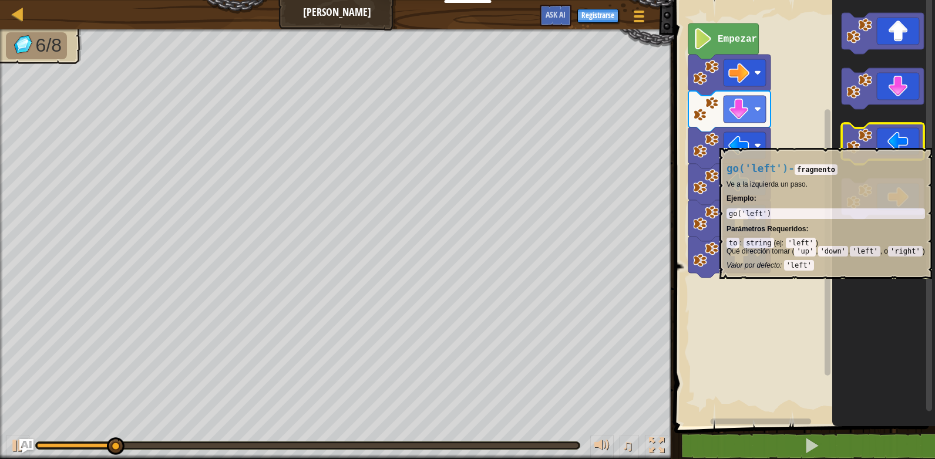
click at [899, 142] on icon "Espacio de trabajo de Blockly" at bounding box center [882, 143] width 82 height 41
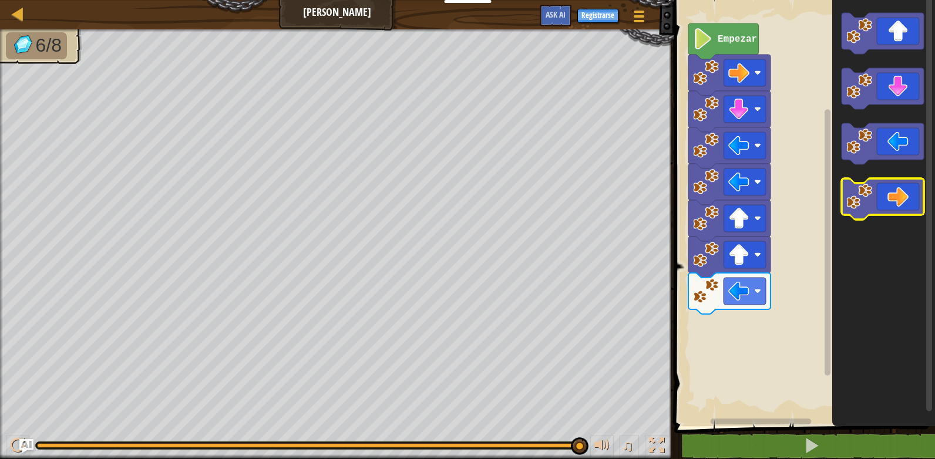
click at [891, 193] on icon "Espacio de trabajo de Blockly" at bounding box center [882, 198] width 82 height 41
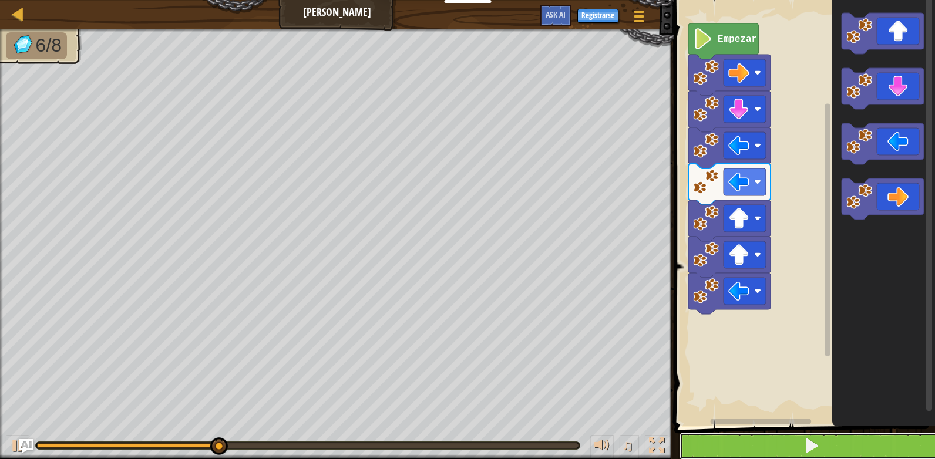
click at [827, 443] on button at bounding box center [811, 446] width 264 height 27
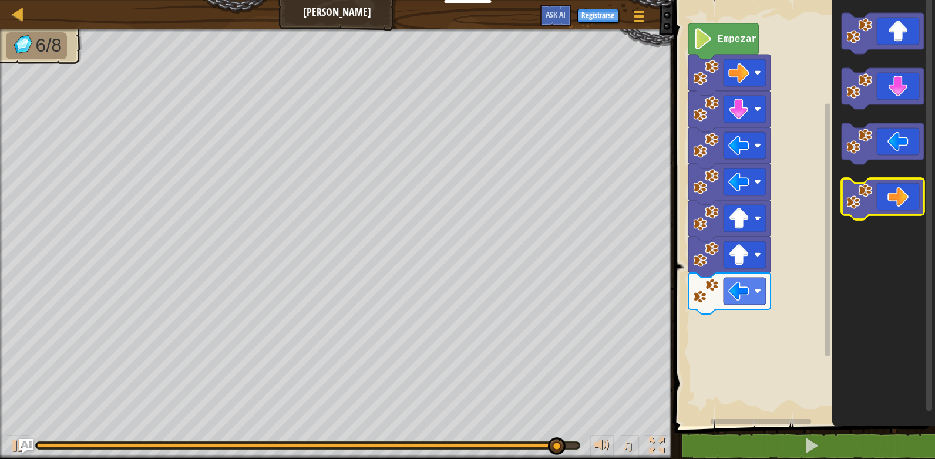
click at [858, 211] on icon "Espacio de trabajo de Blockly" at bounding box center [882, 198] width 82 height 41
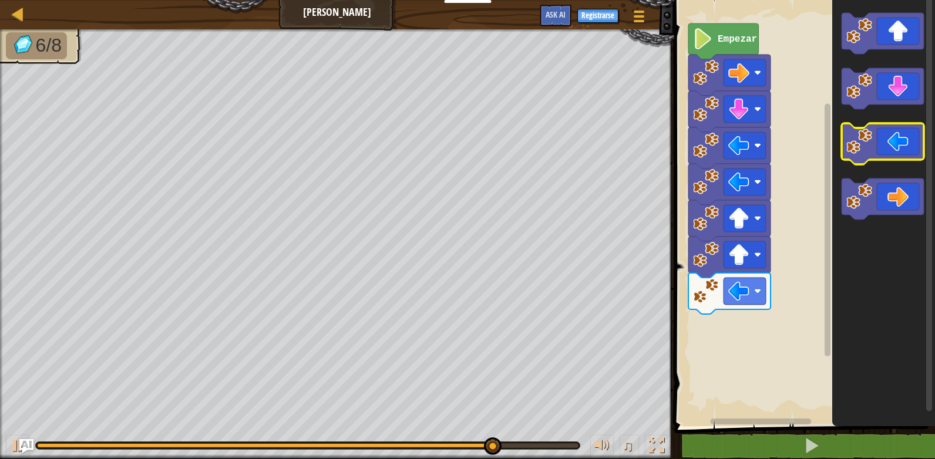
click at [859, 139] on image "Espacio de trabajo de Blockly" at bounding box center [859, 142] width 26 height 26
click at [871, 144] on image "Espacio de trabajo de Blockly" at bounding box center [859, 142] width 26 height 26
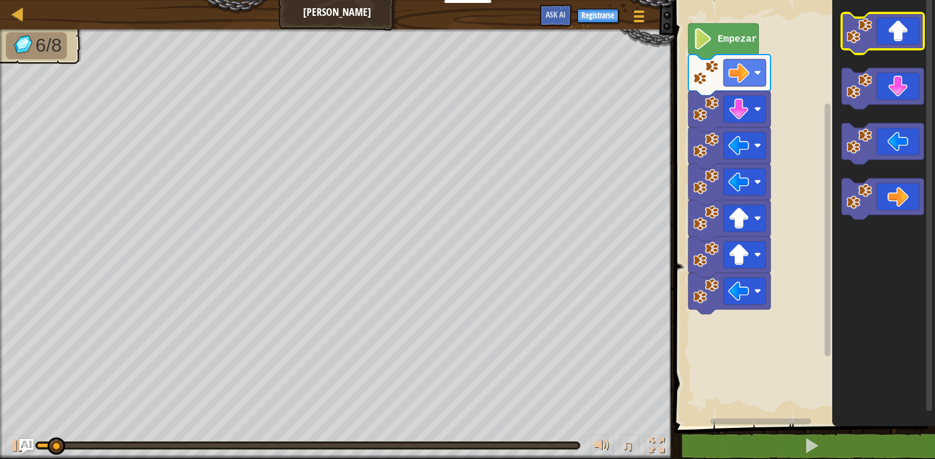
click at [911, 31] on icon "Espacio de trabajo de Blockly" at bounding box center [882, 33] width 82 height 41
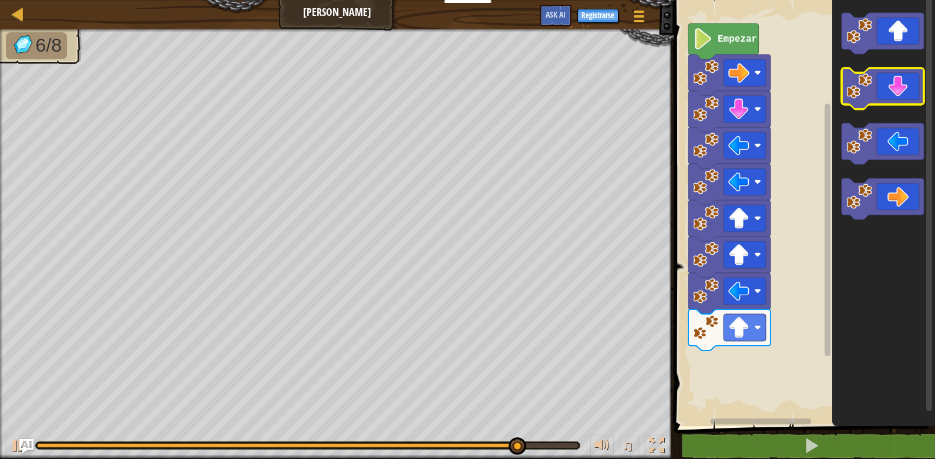
click at [896, 100] on icon "Espacio de trabajo de Blockly" at bounding box center [882, 88] width 82 height 41
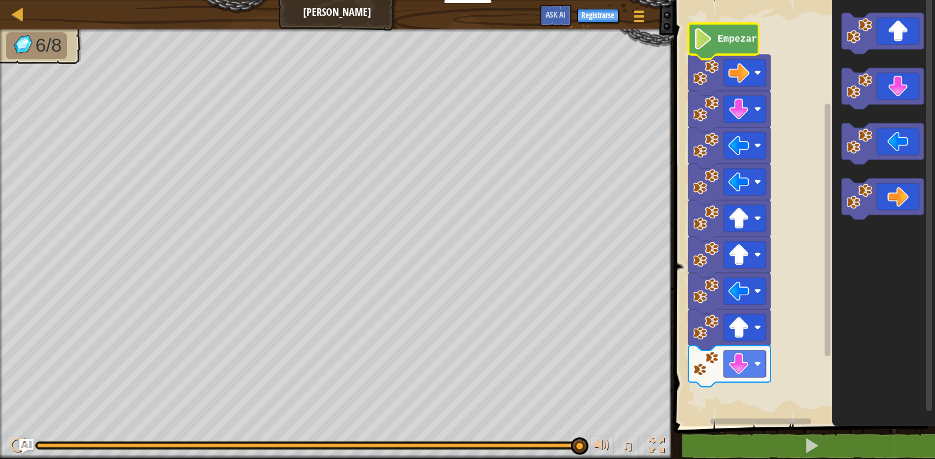
click at [742, 50] on icon "Espacio de trabajo de Blockly" at bounding box center [723, 41] width 70 height 36
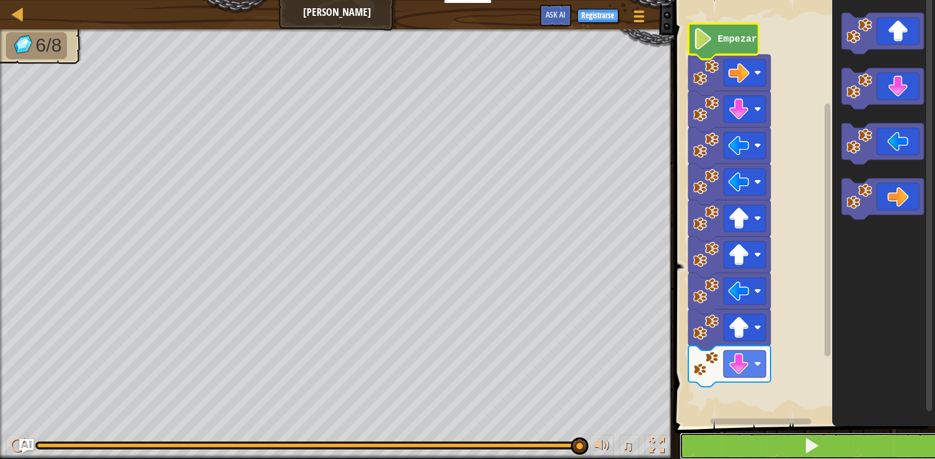
click at [742, 449] on button at bounding box center [811, 446] width 264 height 27
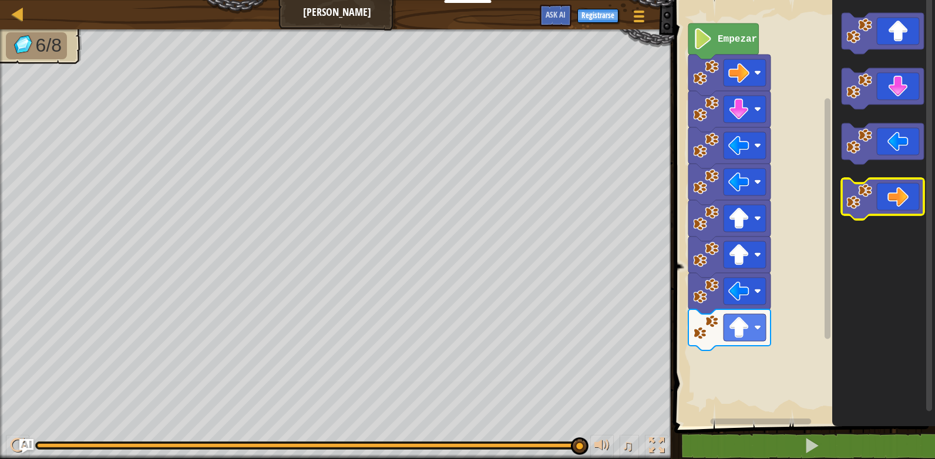
click at [902, 201] on icon "Espacio de trabajo de Blockly" at bounding box center [882, 198] width 82 height 41
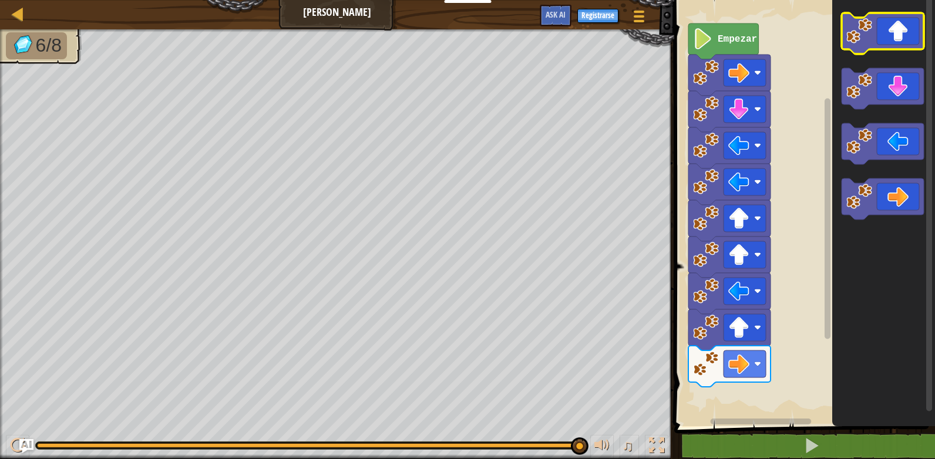
click at [895, 29] on icon "Espacio de trabajo de Blockly" at bounding box center [882, 33] width 82 height 41
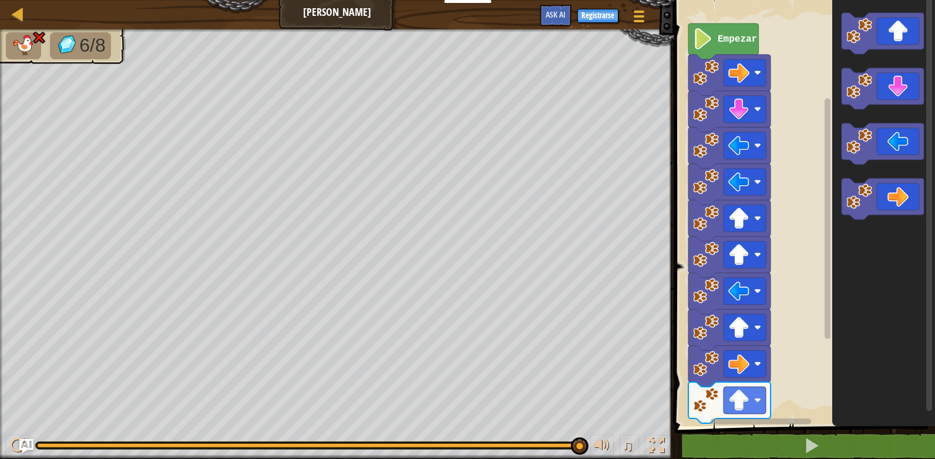
click at [857, 326] on icon "Espacio de trabajo de Blockly" at bounding box center [883, 210] width 103 height 432
click at [876, 209] on icon "Espacio de trabajo de Blockly" at bounding box center [882, 198] width 82 height 41
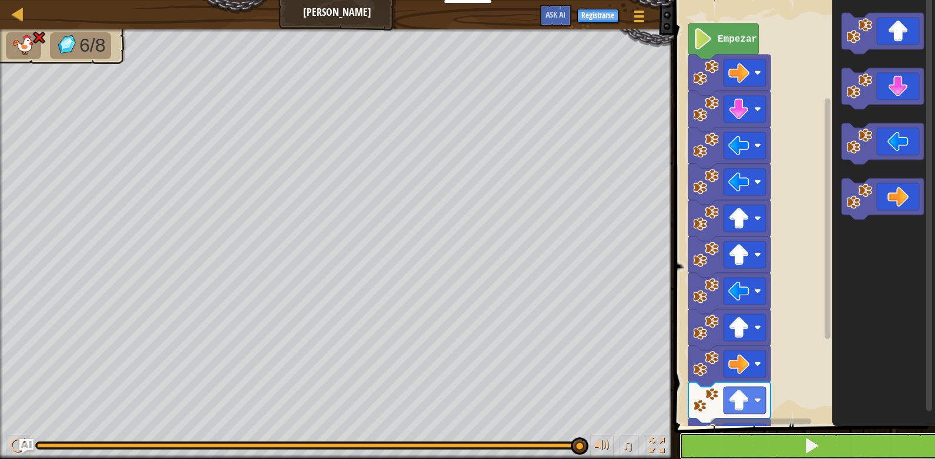
click at [796, 440] on button at bounding box center [811, 446] width 264 height 27
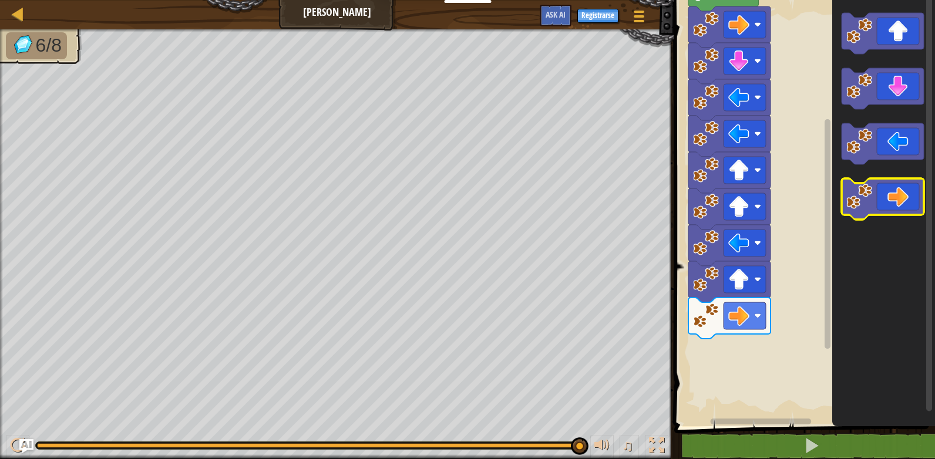
click at [872, 198] on icon "Espacio de trabajo de Blockly" at bounding box center [882, 198] width 82 height 41
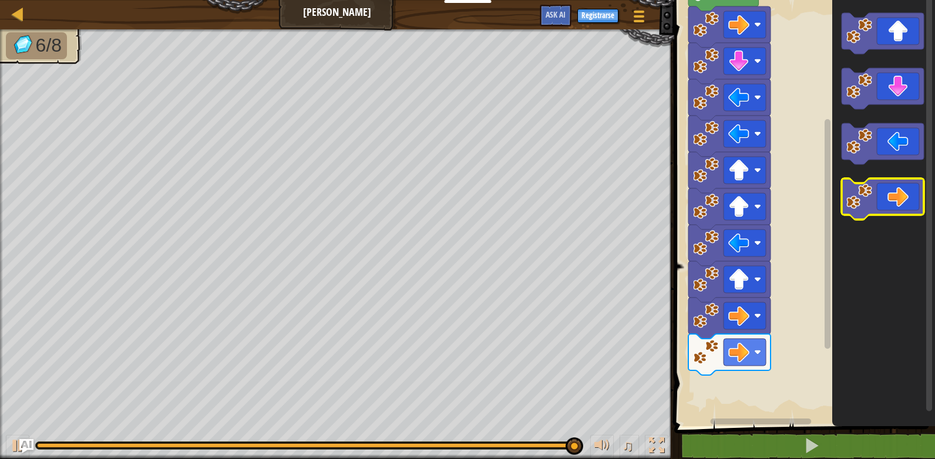
click at [872, 198] on icon "Espacio de trabajo de Blockly" at bounding box center [882, 198] width 82 height 41
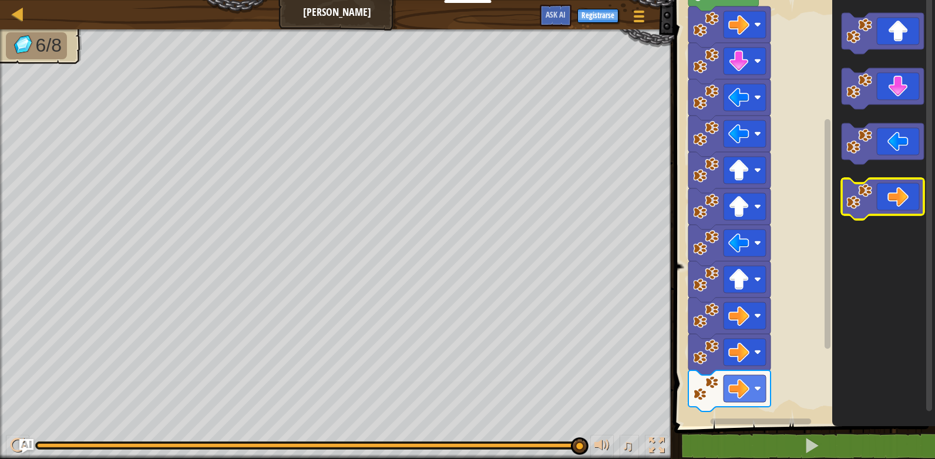
click at [872, 198] on icon "Espacio de trabajo de Blockly" at bounding box center [882, 198] width 82 height 41
click at [874, 198] on icon "Espacio de trabajo de Blockly" at bounding box center [882, 198] width 82 height 41
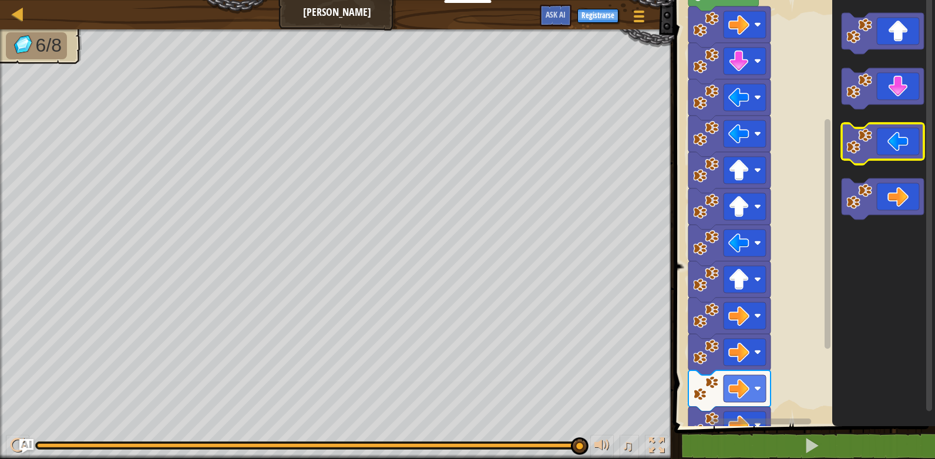
click at [866, 153] on image "Espacio de trabajo de Blockly" at bounding box center [859, 142] width 26 height 26
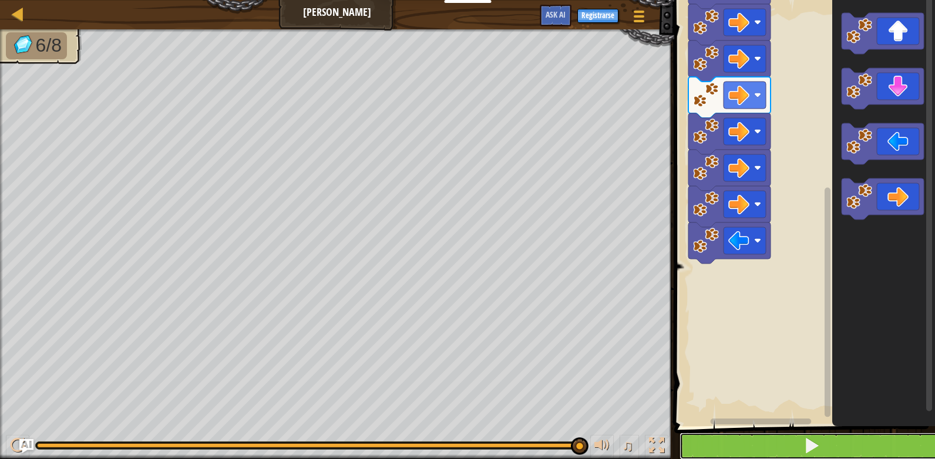
click at [773, 446] on button at bounding box center [811, 446] width 264 height 27
